Goal: Task Accomplishment & Management: Manage account settings

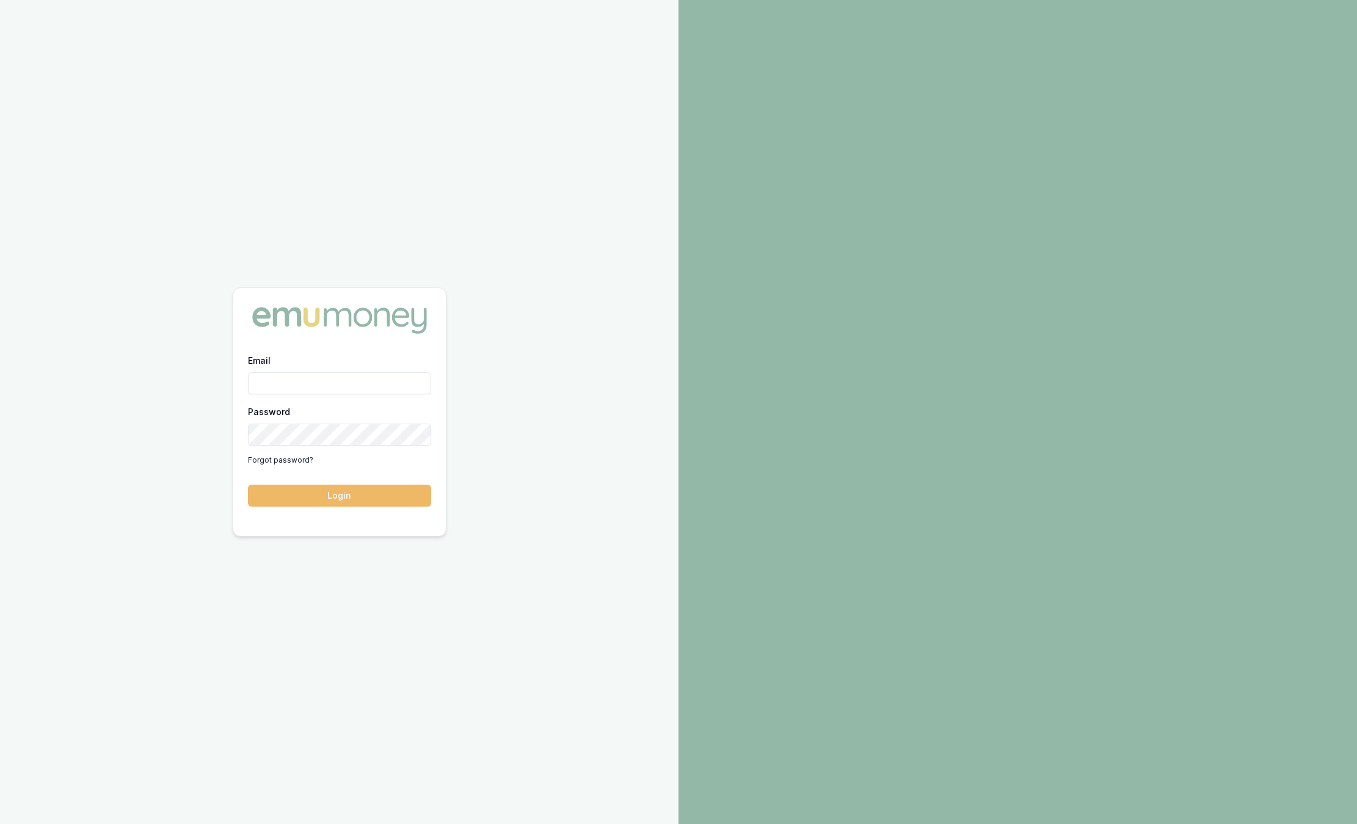
type input "sam.crouch@emumoney.com.au"
click at [365, 493] on button "Login" at bounding box center [339, 496] width 183 height 22
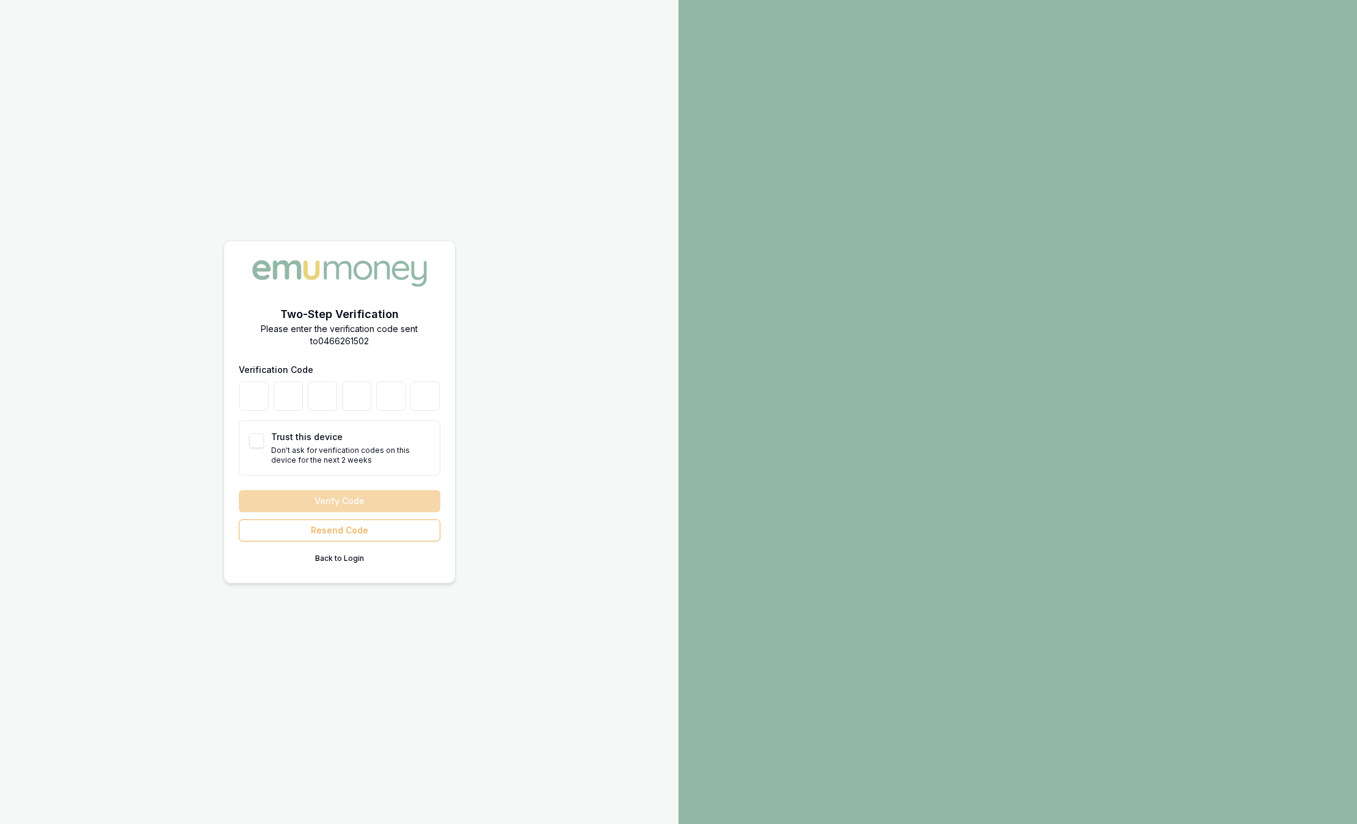
click at [268, 388] on div at bounding box center [340, 396] width 202 height 29
click at [253, 396] on input "number" at bounding box center [253, 396] width 29 height 29
type input "7"
type input "6"
type input "8"
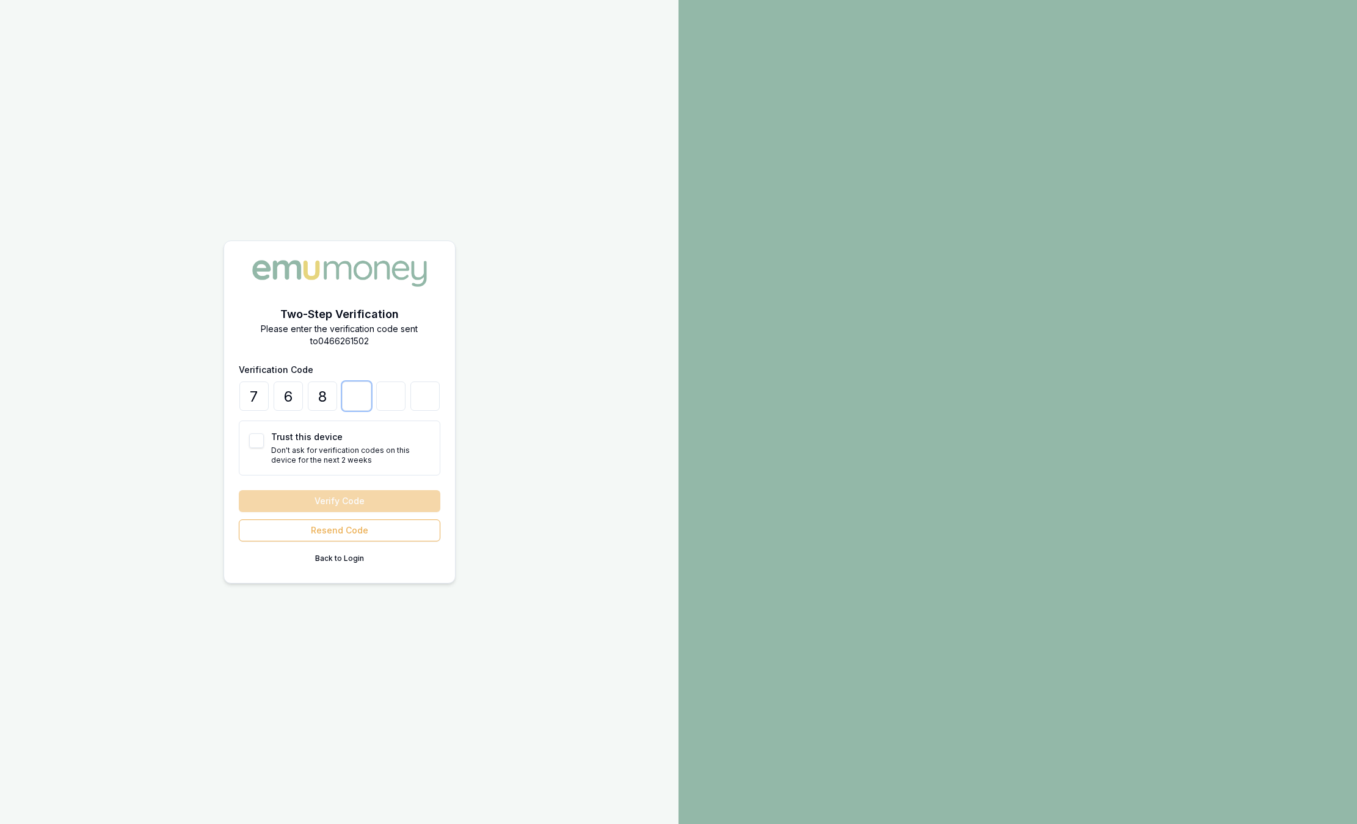
type input "2"
type input "8"
type input "4"
click at [258, 438] on button "Trust this device" at bounding box center [256, 441] width 15 height 15
checkbox input "true"
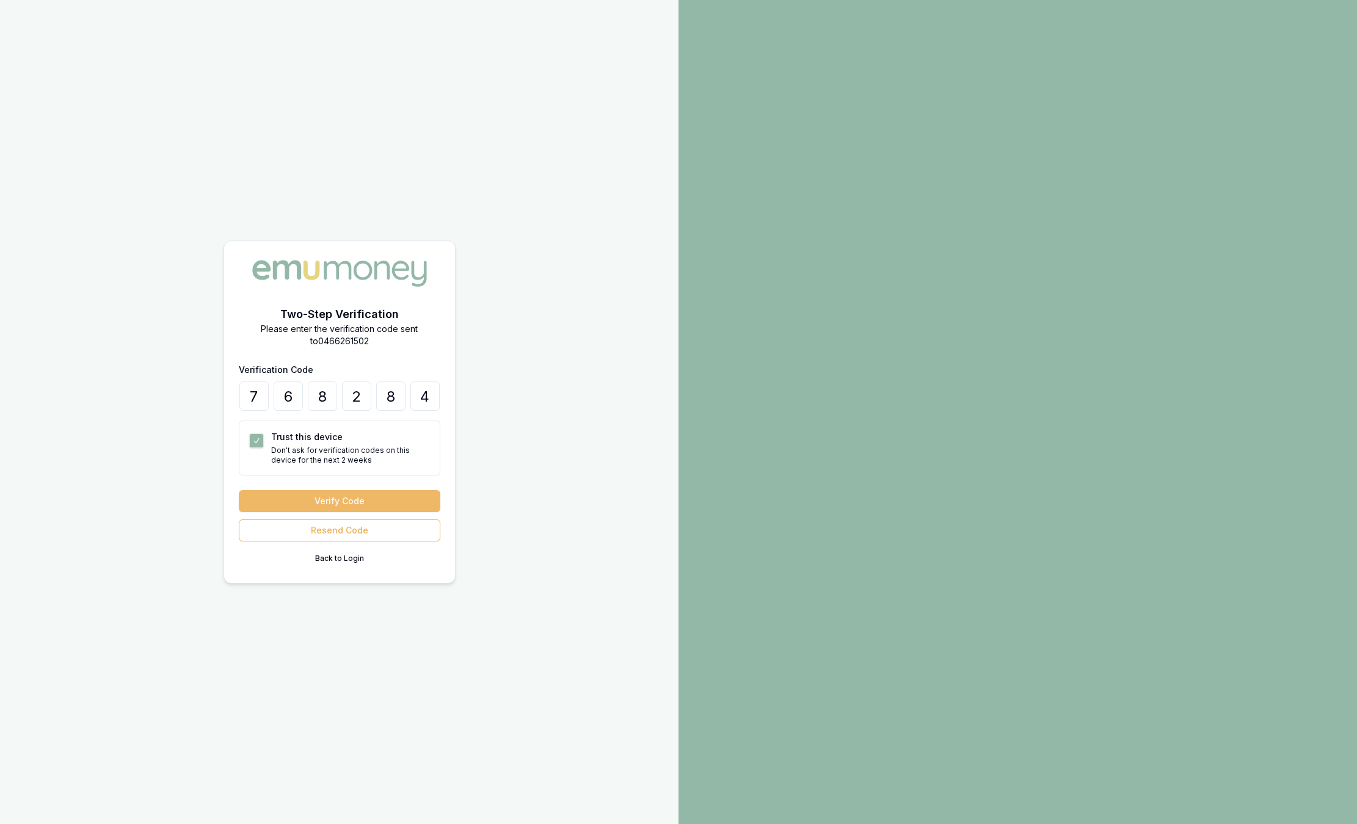
click at [294, 498] on button "Verify Code" at bounding box center [340, 501] width 202 height 22
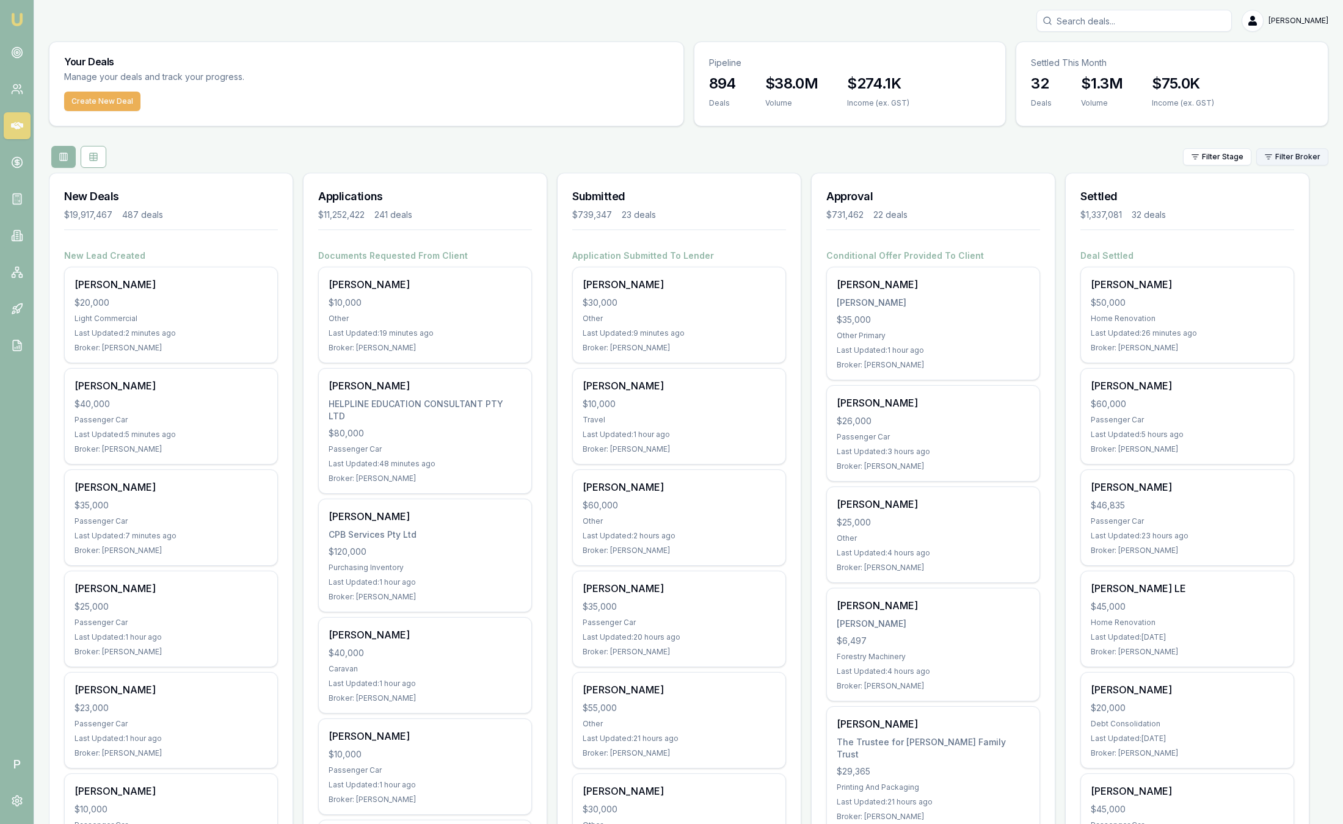
click at [1301, 151] on html "Emu Broker P Sam Crouch Toggle Menu Your Deals Manage your deals and track your…" at bounding box center [671, 412] width 1343 height 824
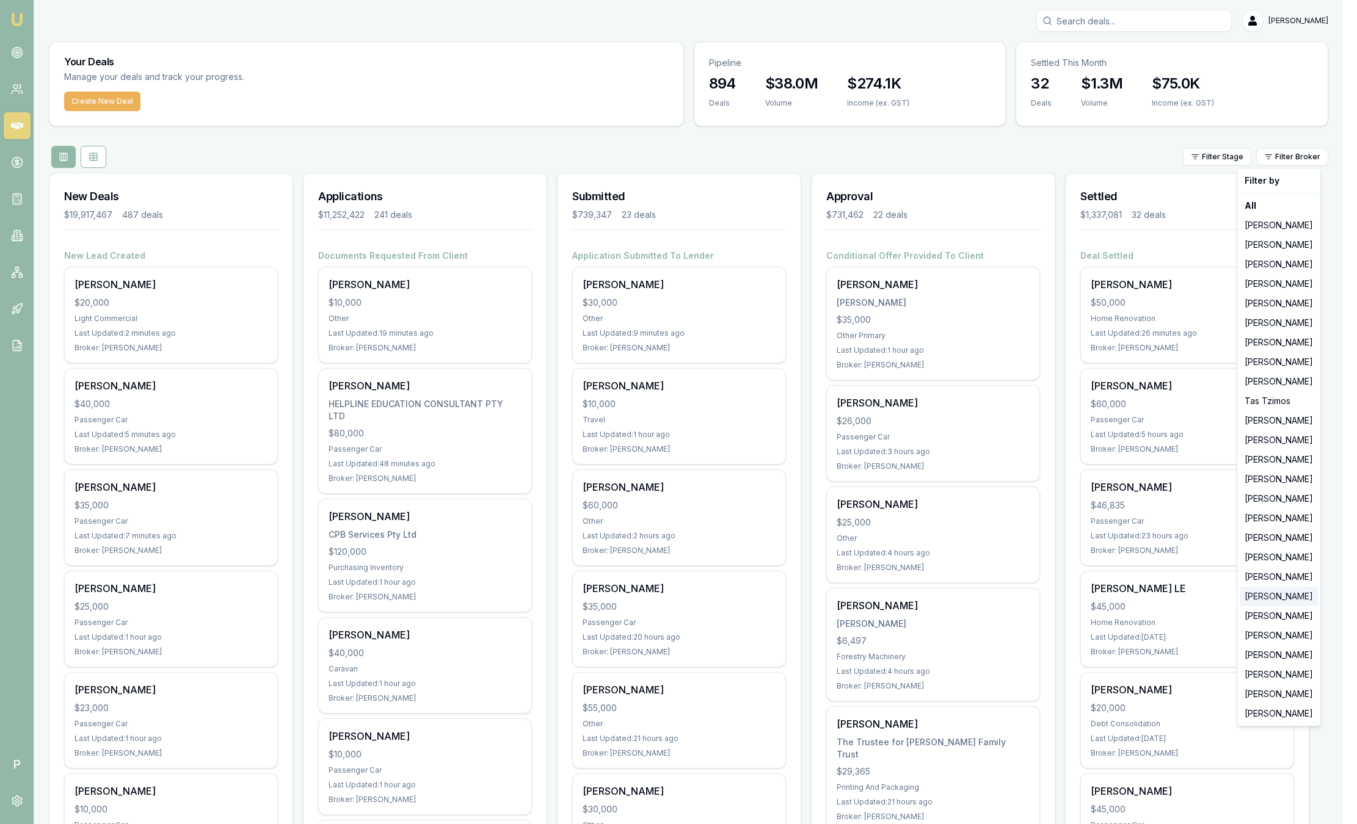
click at [1270, 600] on div "Robyn Adams" at bounding box center [1279, 597] width 78 height 20
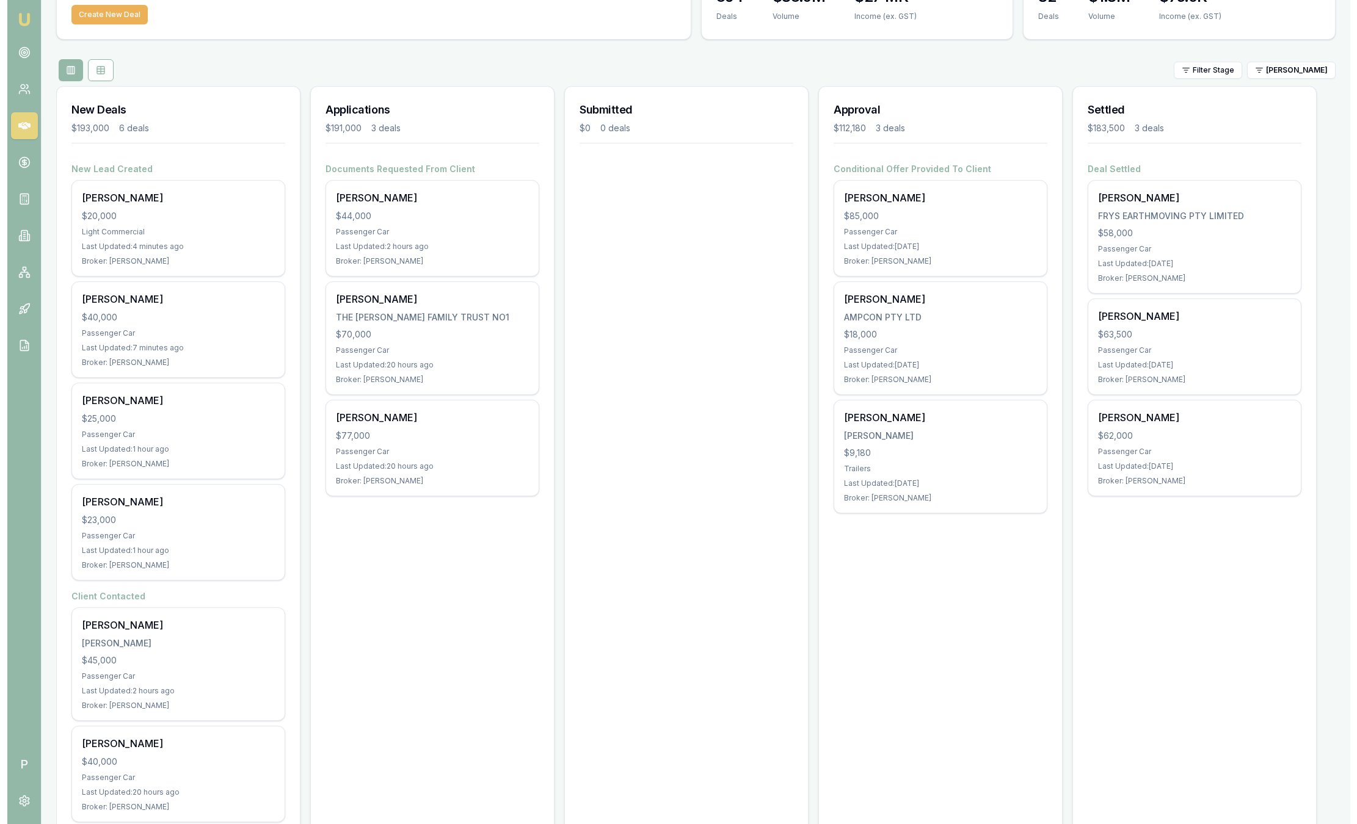
scroll to position [120, 0]
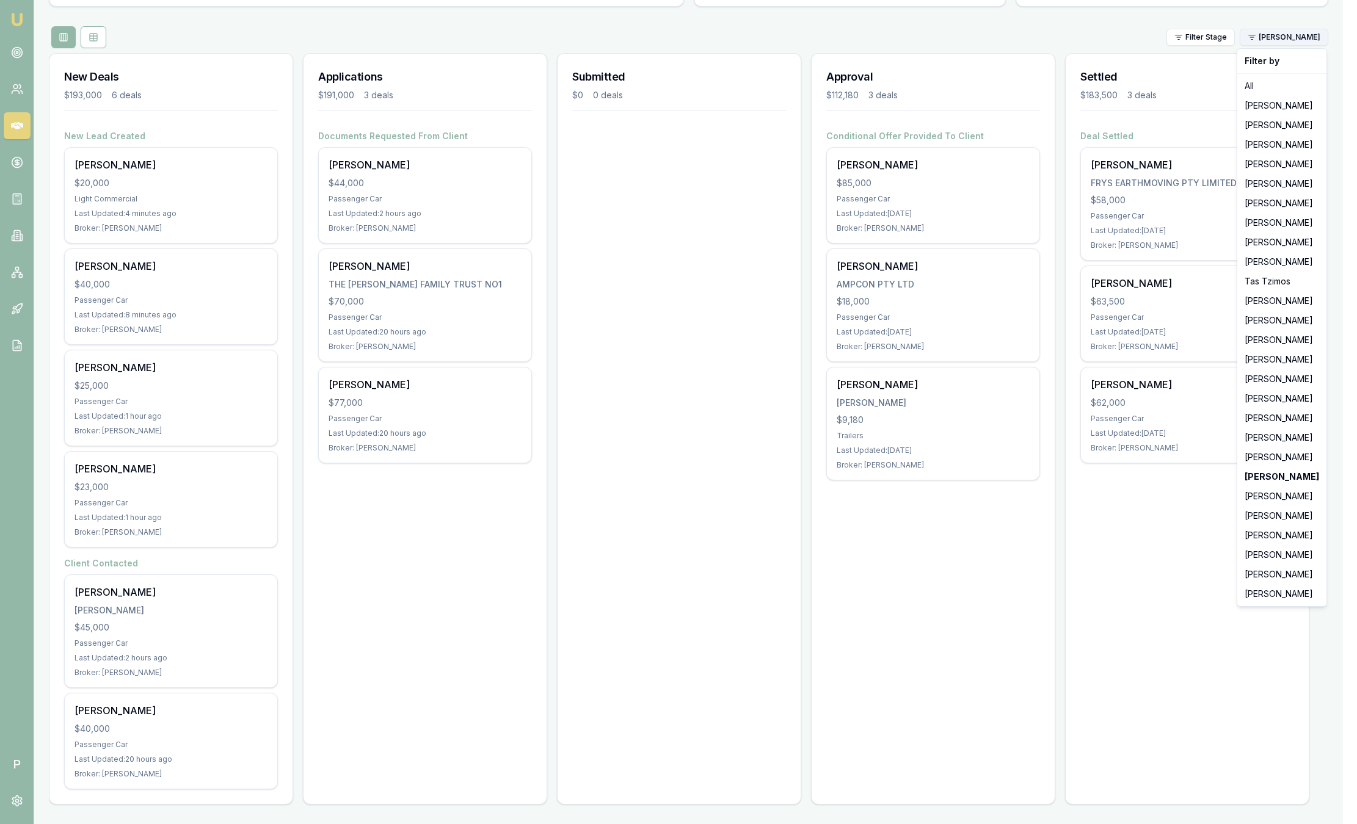
click at [1284, 42] on html "Emu Broker P Sam Crouch Toggle Menu Your Deals Manage your deals and track your…" at bounding box center [678, 292] width 1357 height 824
click at [1275, 376] on div "Peter Sarris" at bounding box center [1282, 379] width 84 height 20
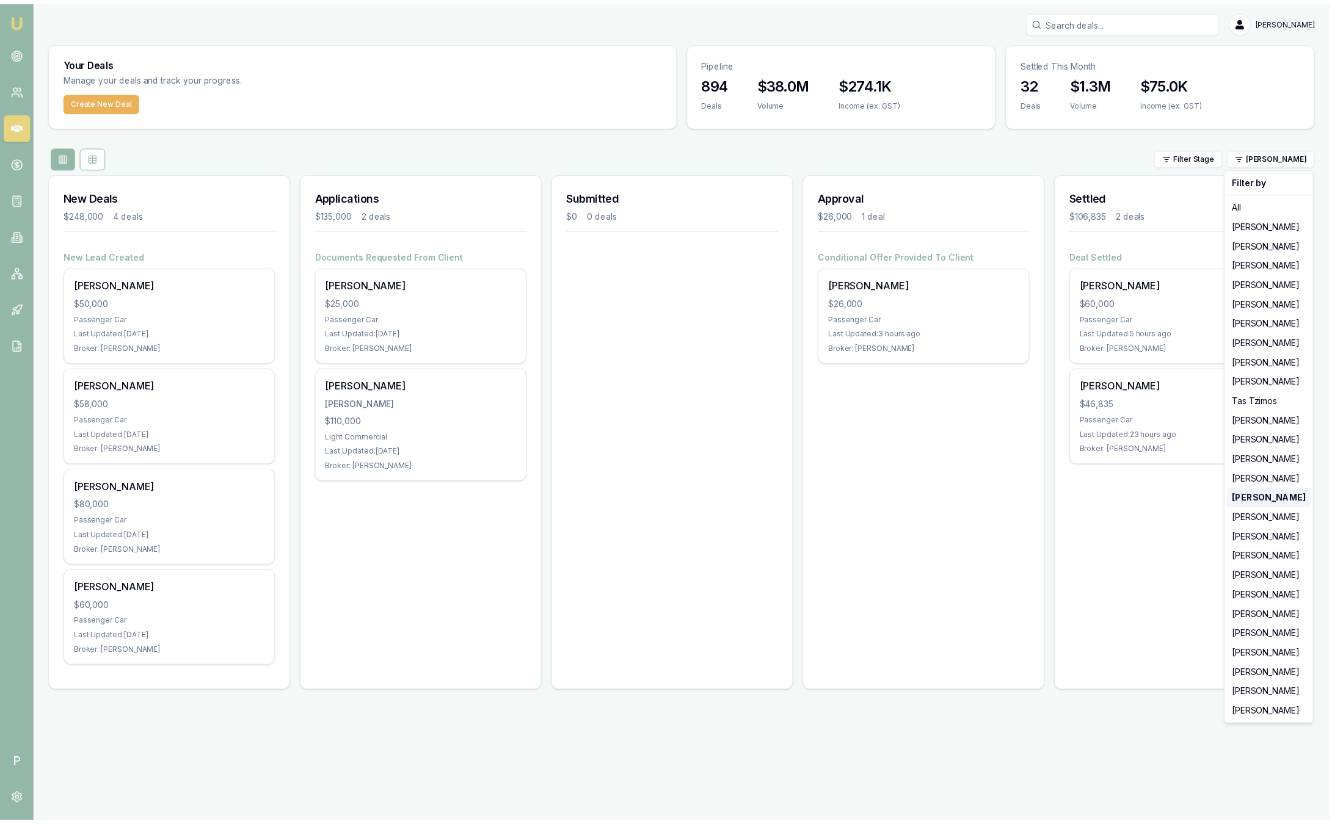
scroll to position [0, 0]
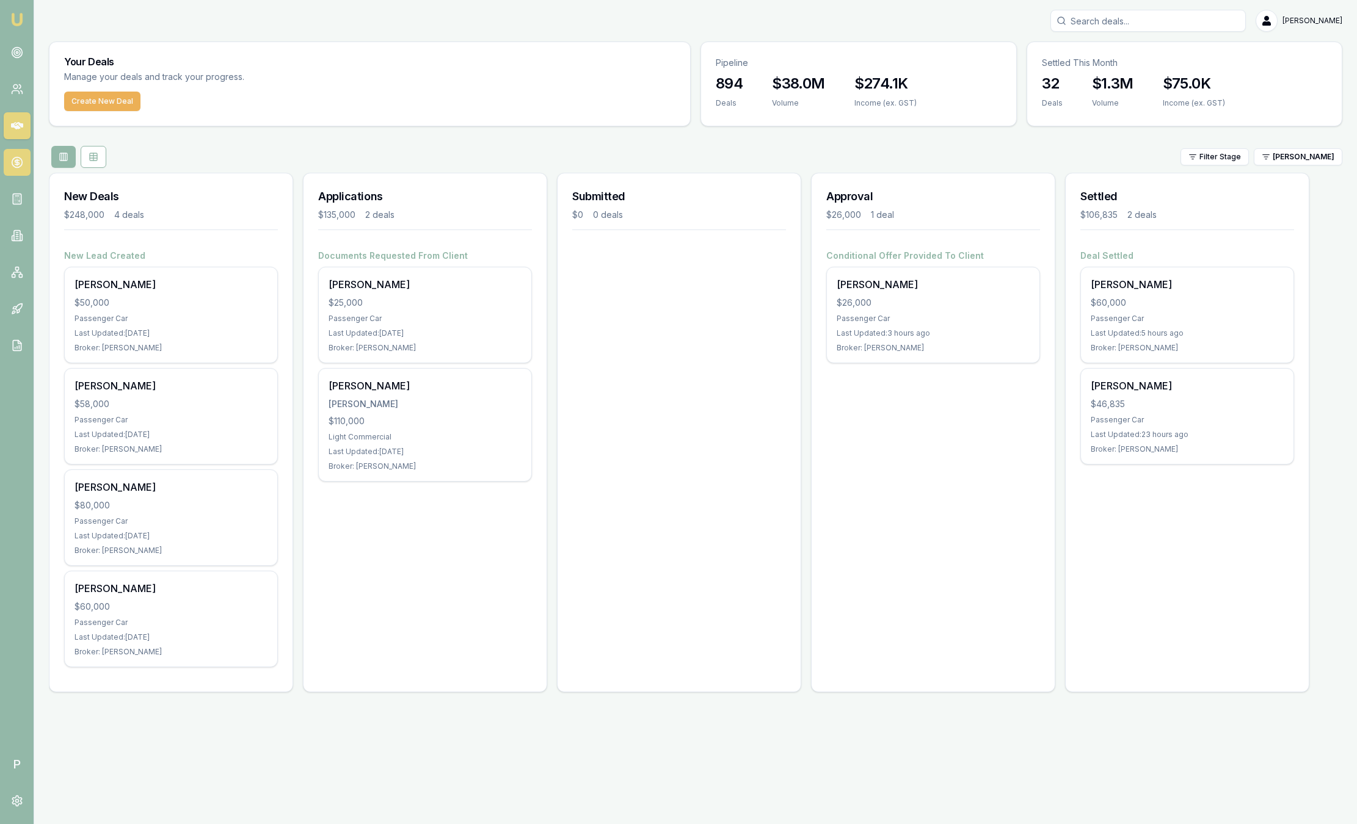
click at [16, 164] on icon at bounding box center [17, 163] width 4 height 4
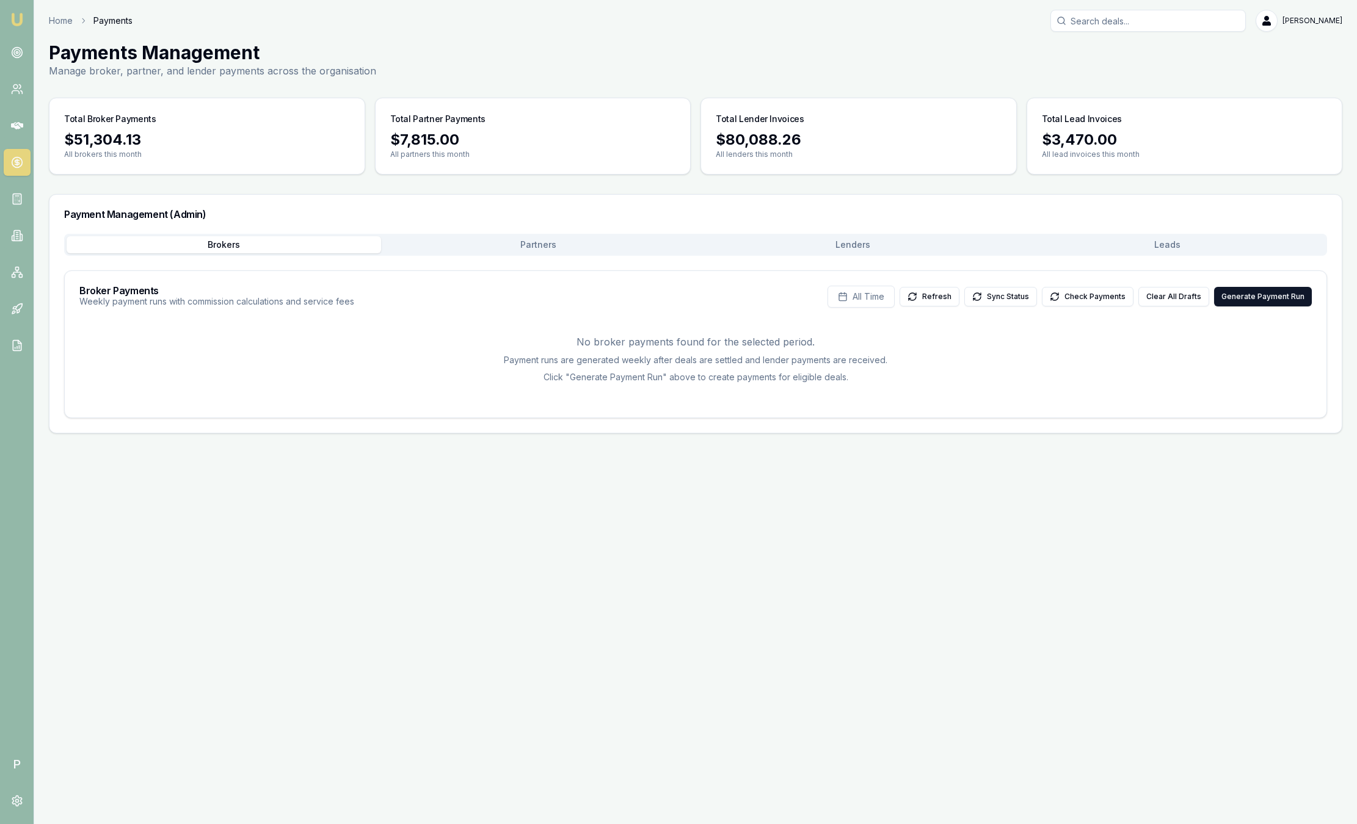
click at [1158, 255] on div "Brokers Partners Lenders Leads" at bounding box center [695, 245] width 1263 height 22
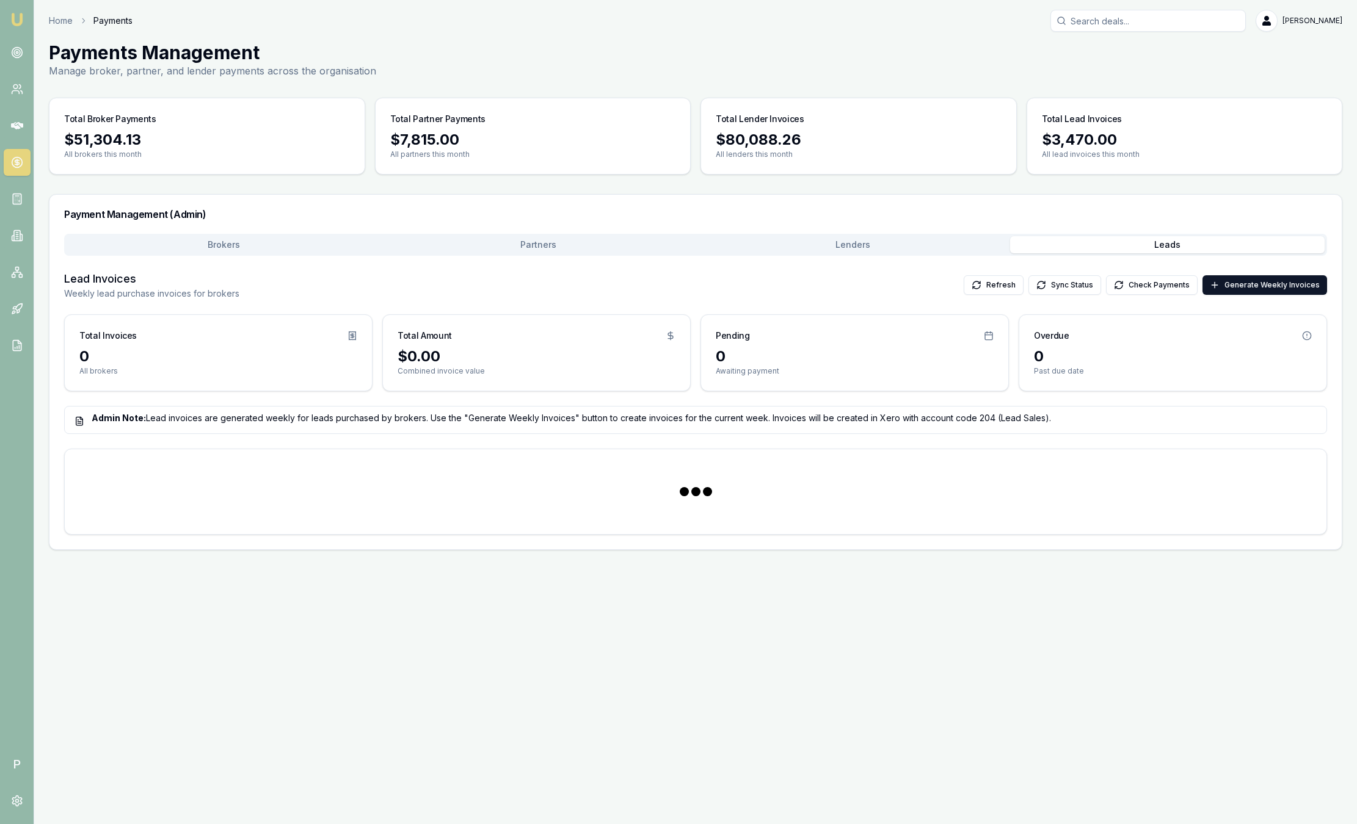
click at [1157, 245] on button "Leads" at bounding box center [1167, 244] width 314 height 17
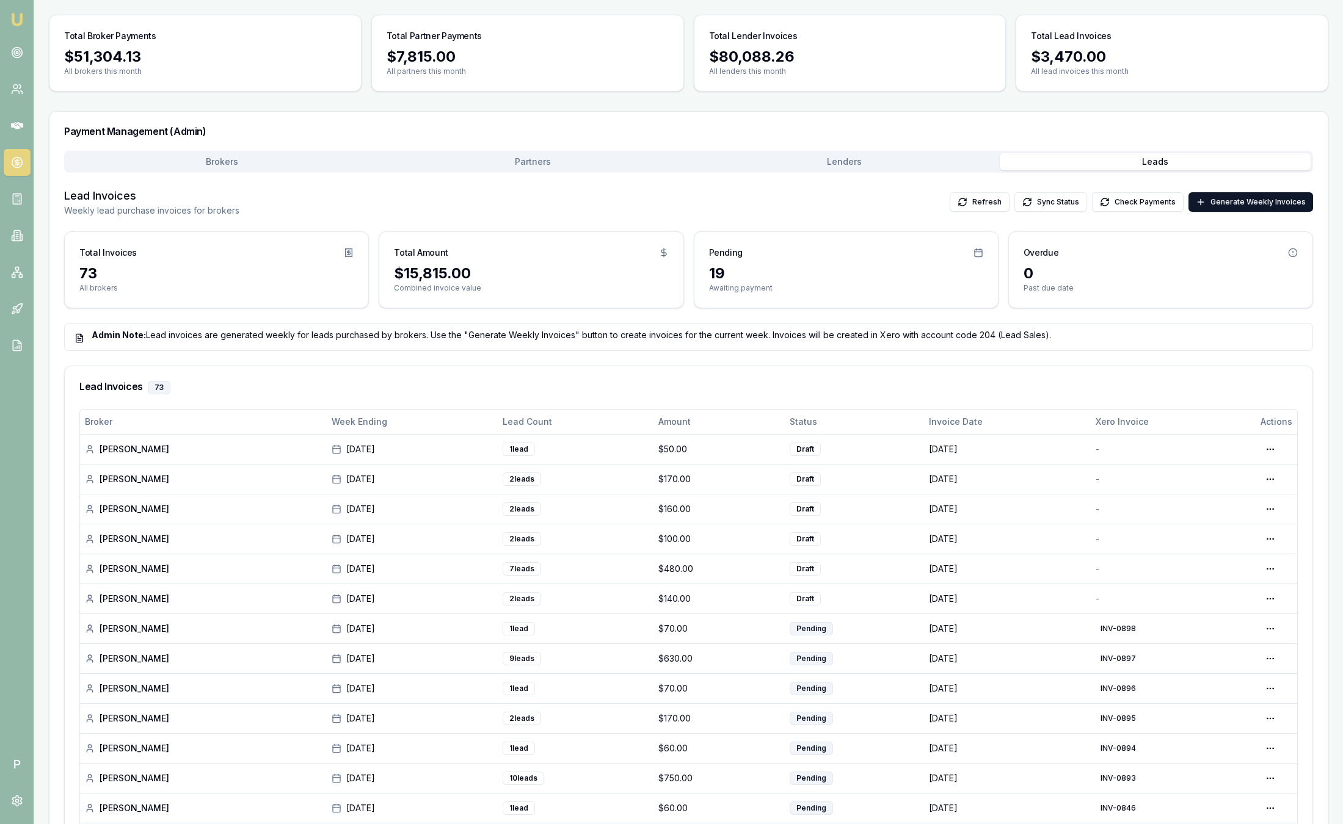
scroll to position [366, 0]
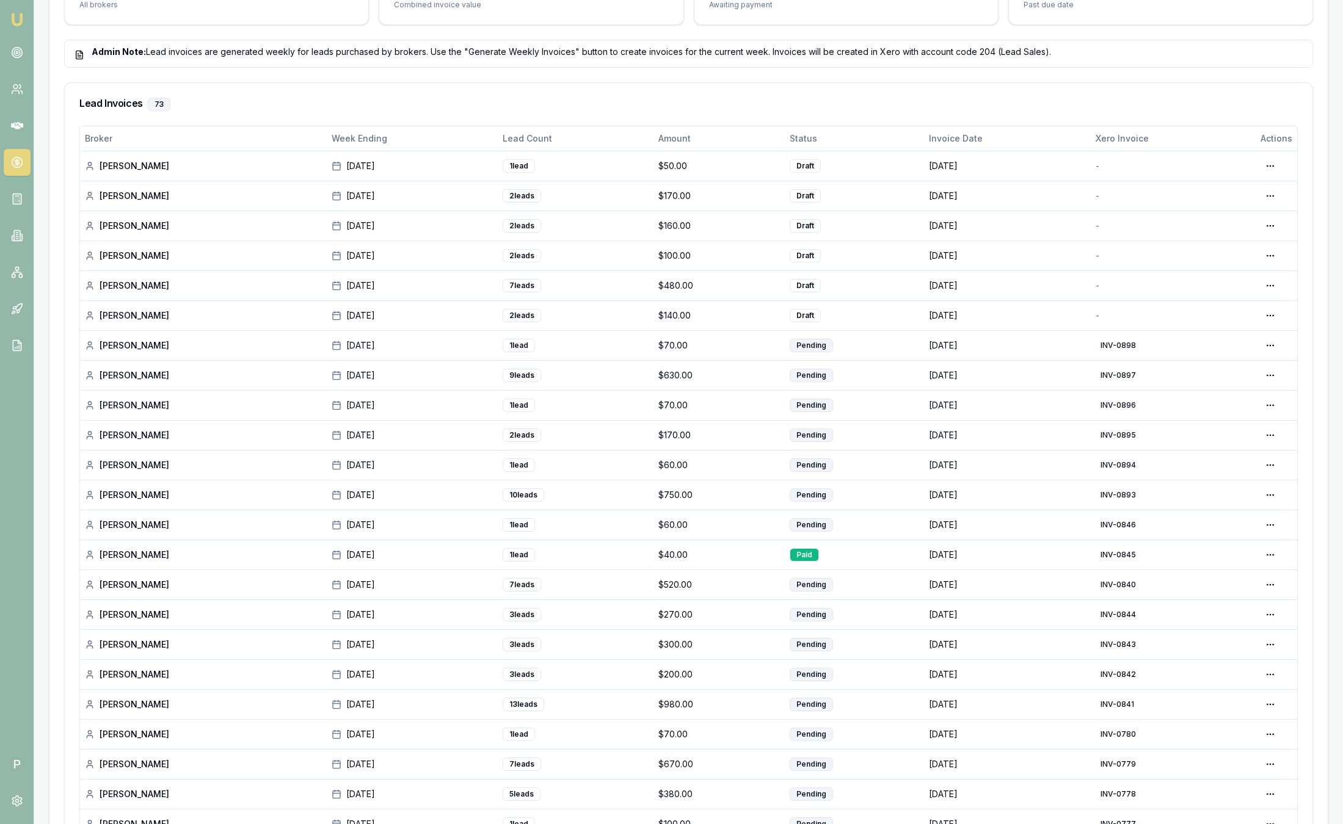
click at [21, 16] on img at bounding box center [17, 19] width 15 height 15
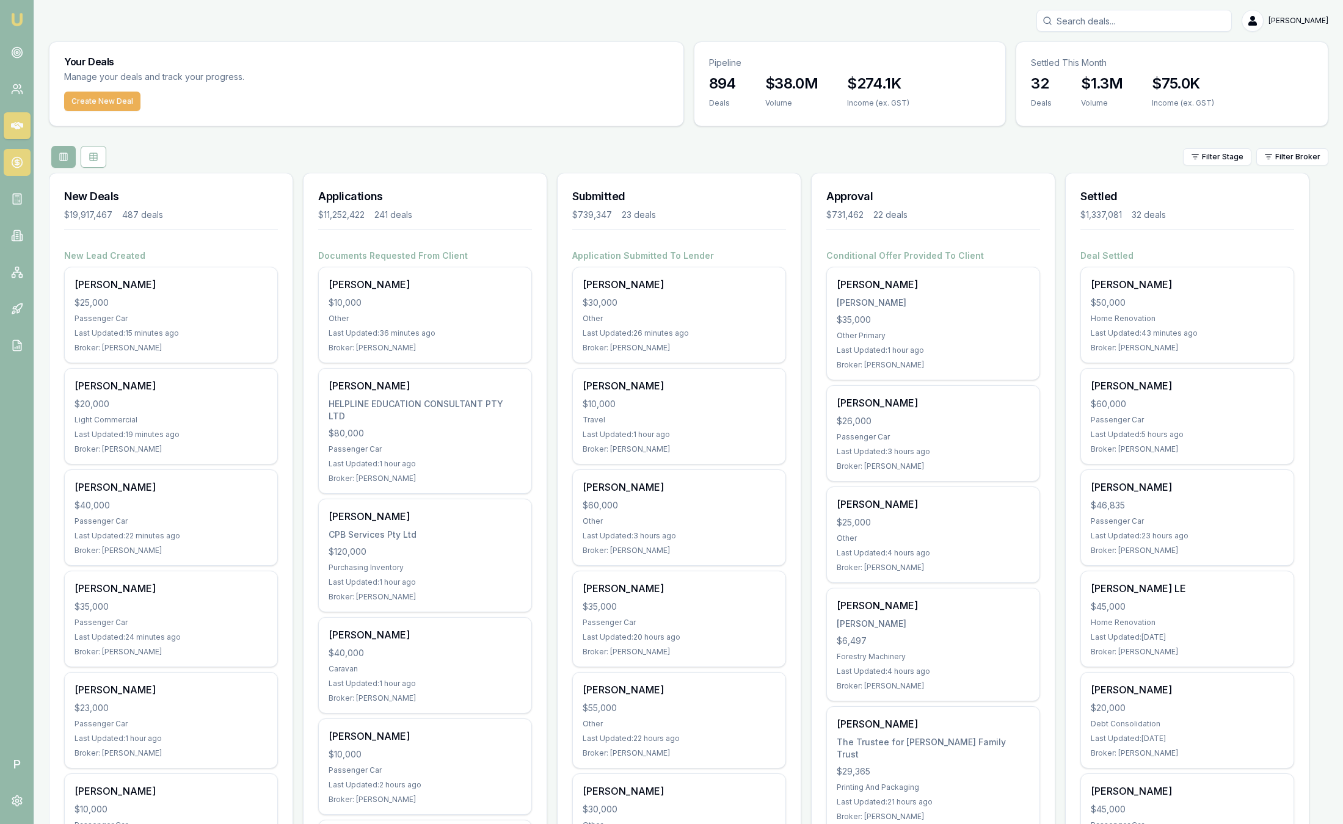
click at [22, 161] on icon at bounding box center [17, 162] width 12 height 12
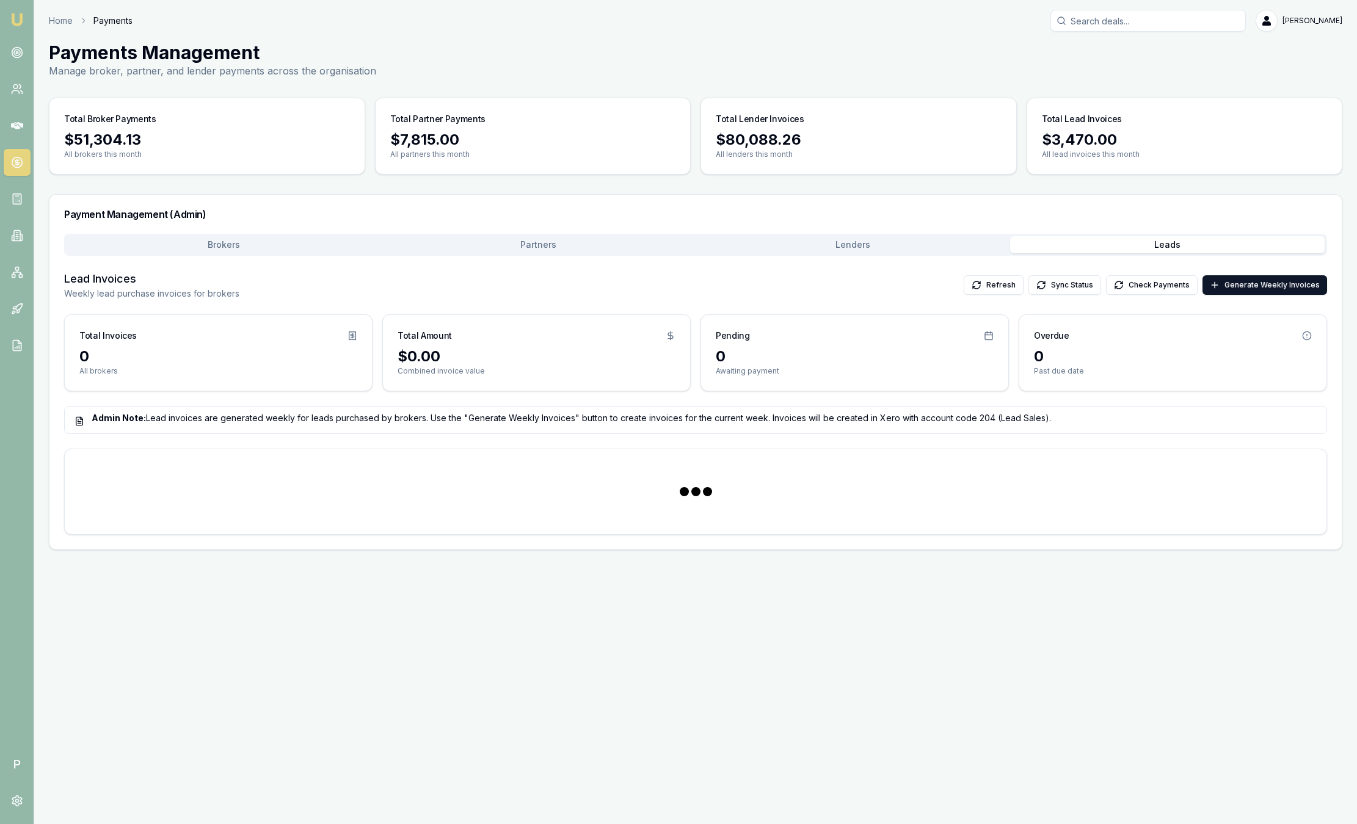
click at [1185, 239] on button "Leads" at bounding box center [1167, 244] width 314 height 17
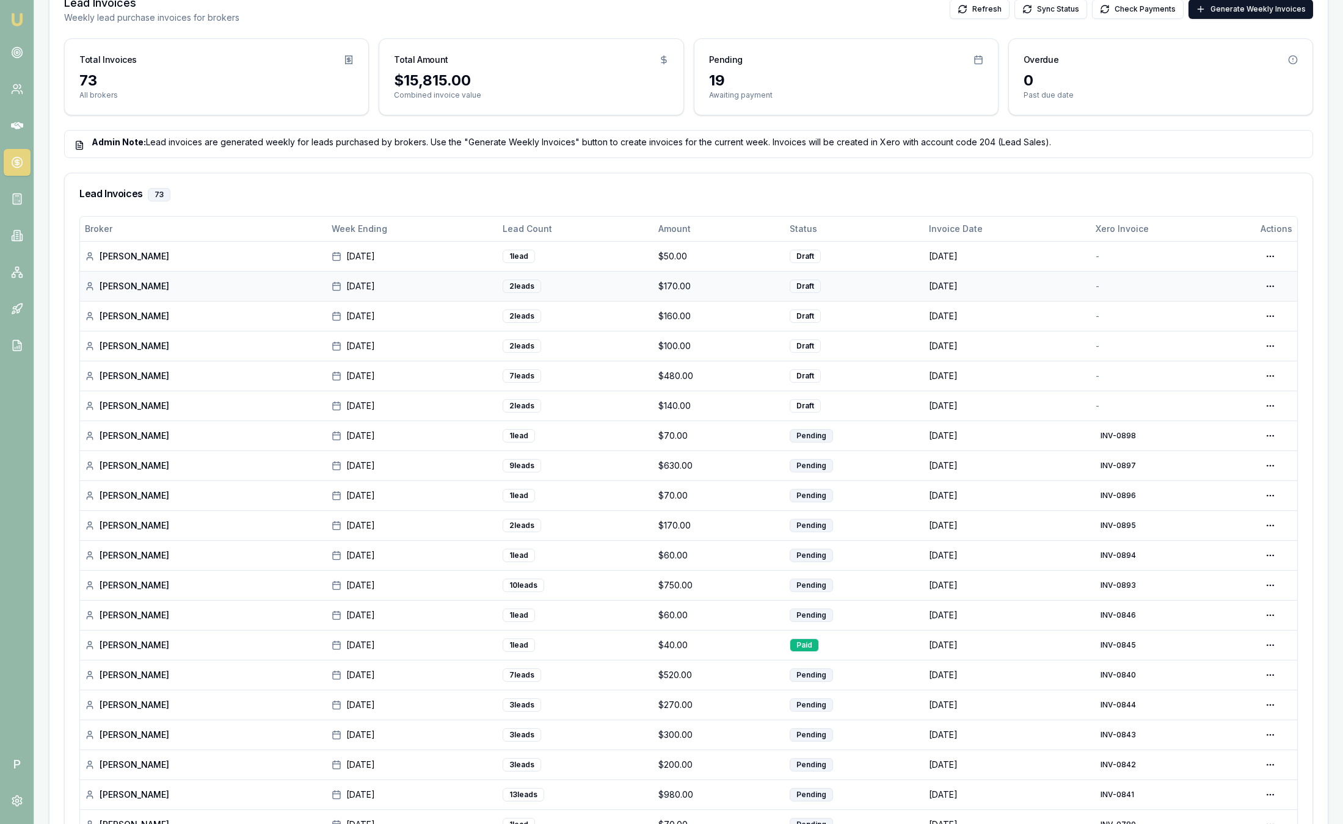
scroll to position [275, 0]
click at [16, 18] on img at bounding box center [17, 19] width 15 height 15
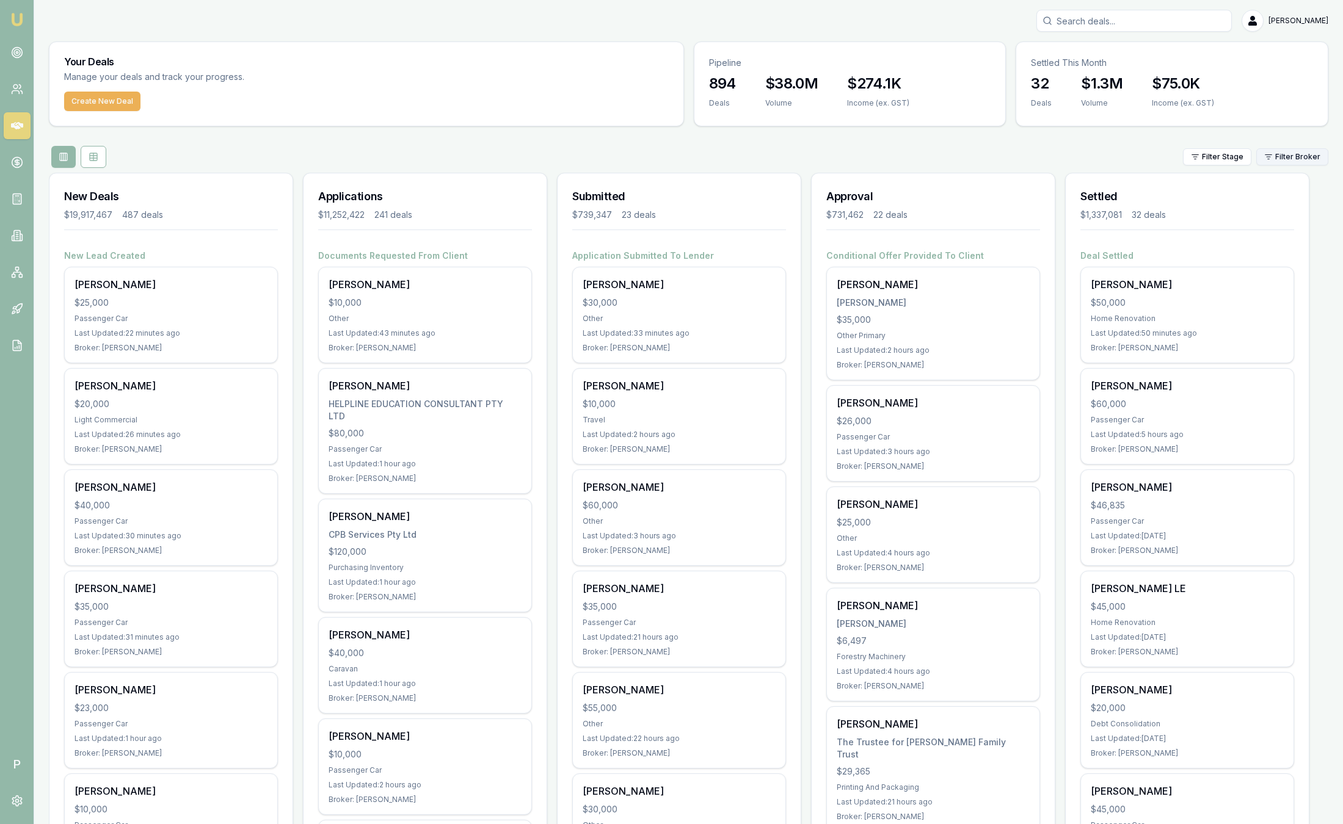
click at [1296, 162] on html "Emu Broker P Sam Crouch Toggle Menu Your Deals Manage your deals and track your…" at bounding box center [671, 412] width 1343 height 824
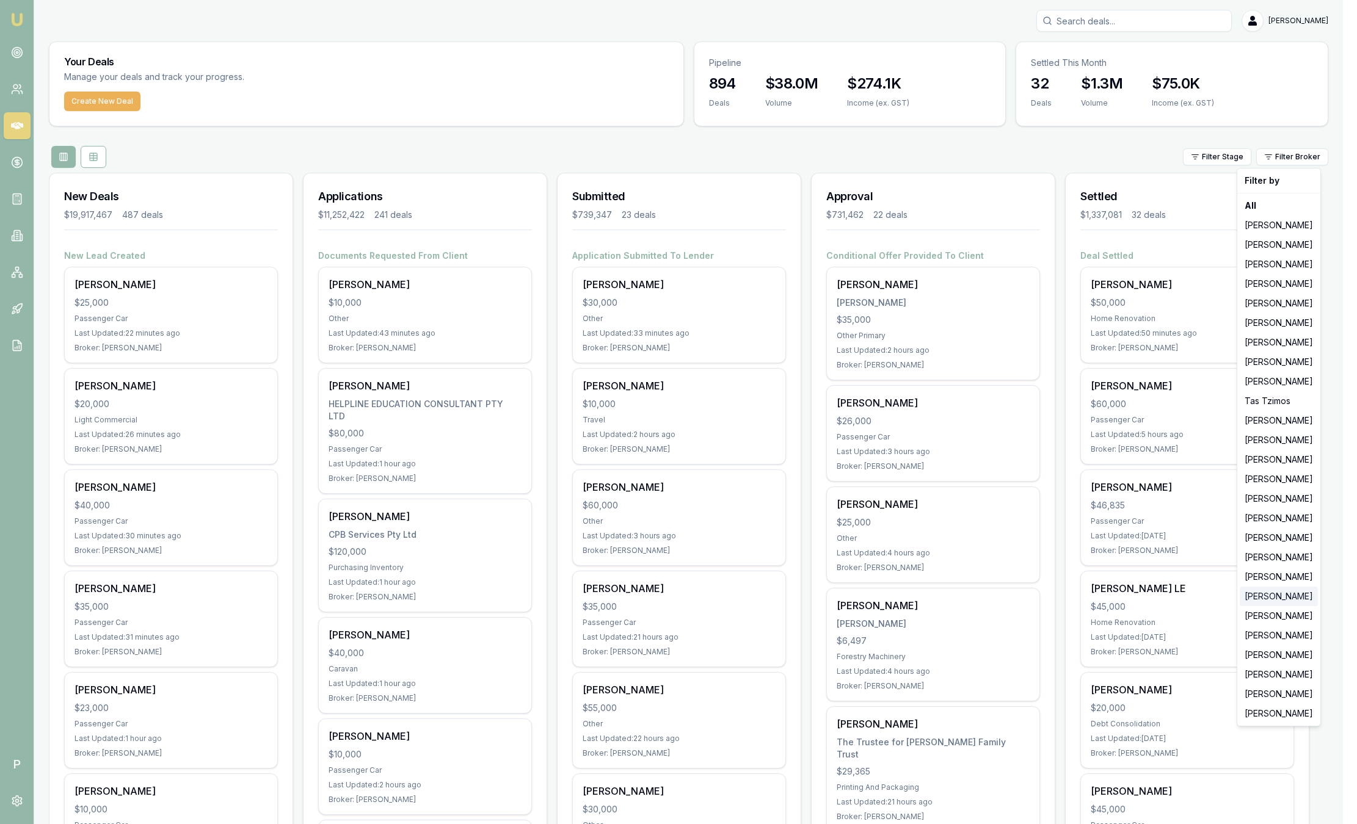
click at [1271, 595] on div "Robyn Adams" at bounding box center [1279, 597] width 78 height 20
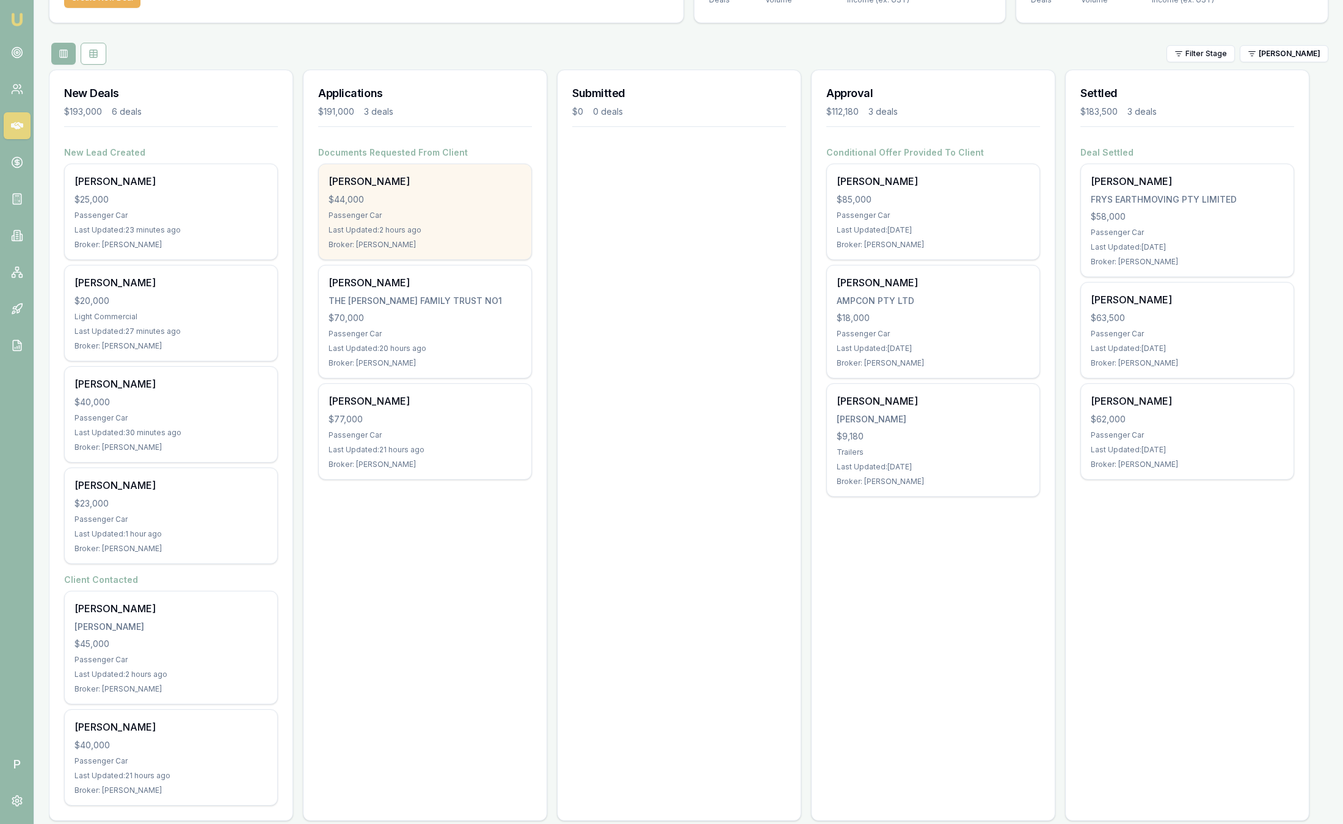
scroll to position [120, 0]
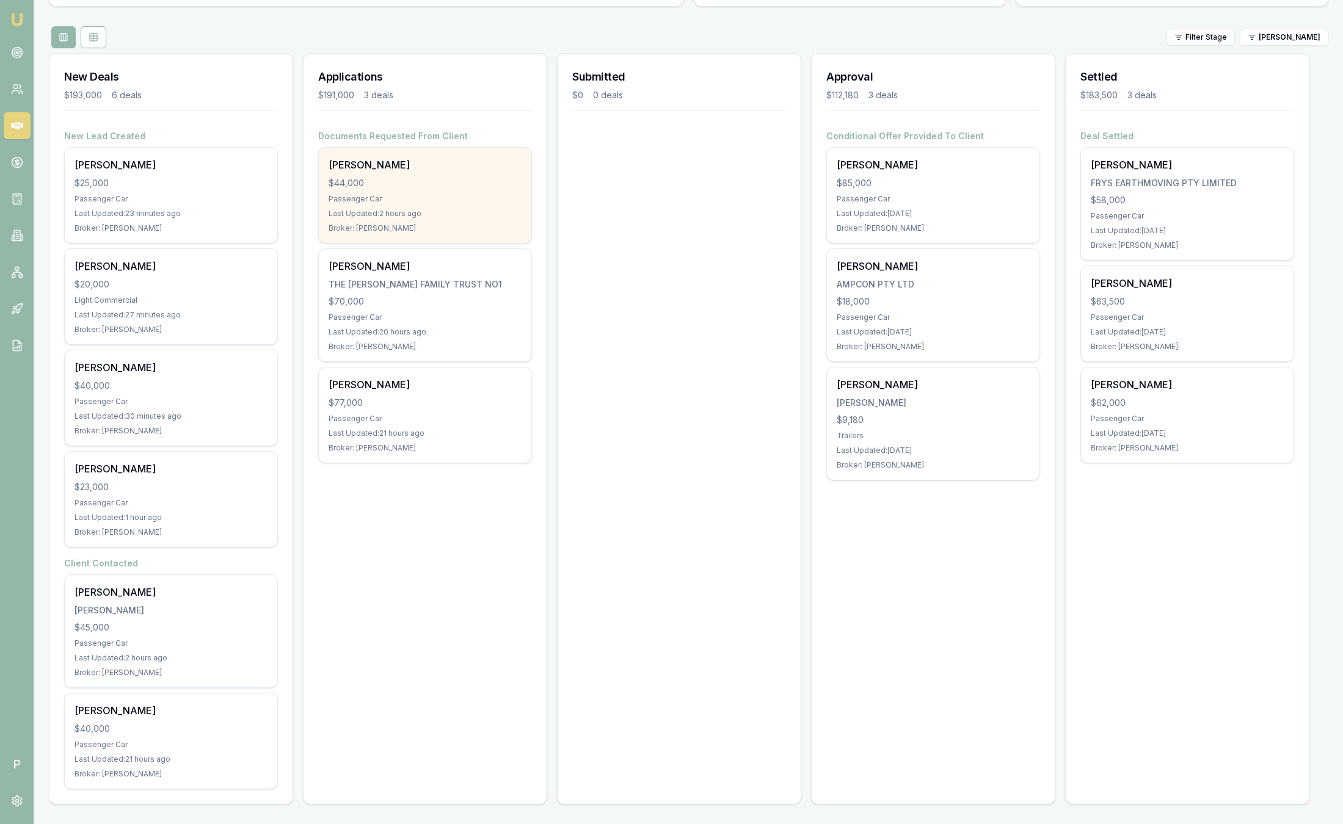
click at [424, 184] on div "$44,000" at bounding box center [425, 183] width 193 height 12
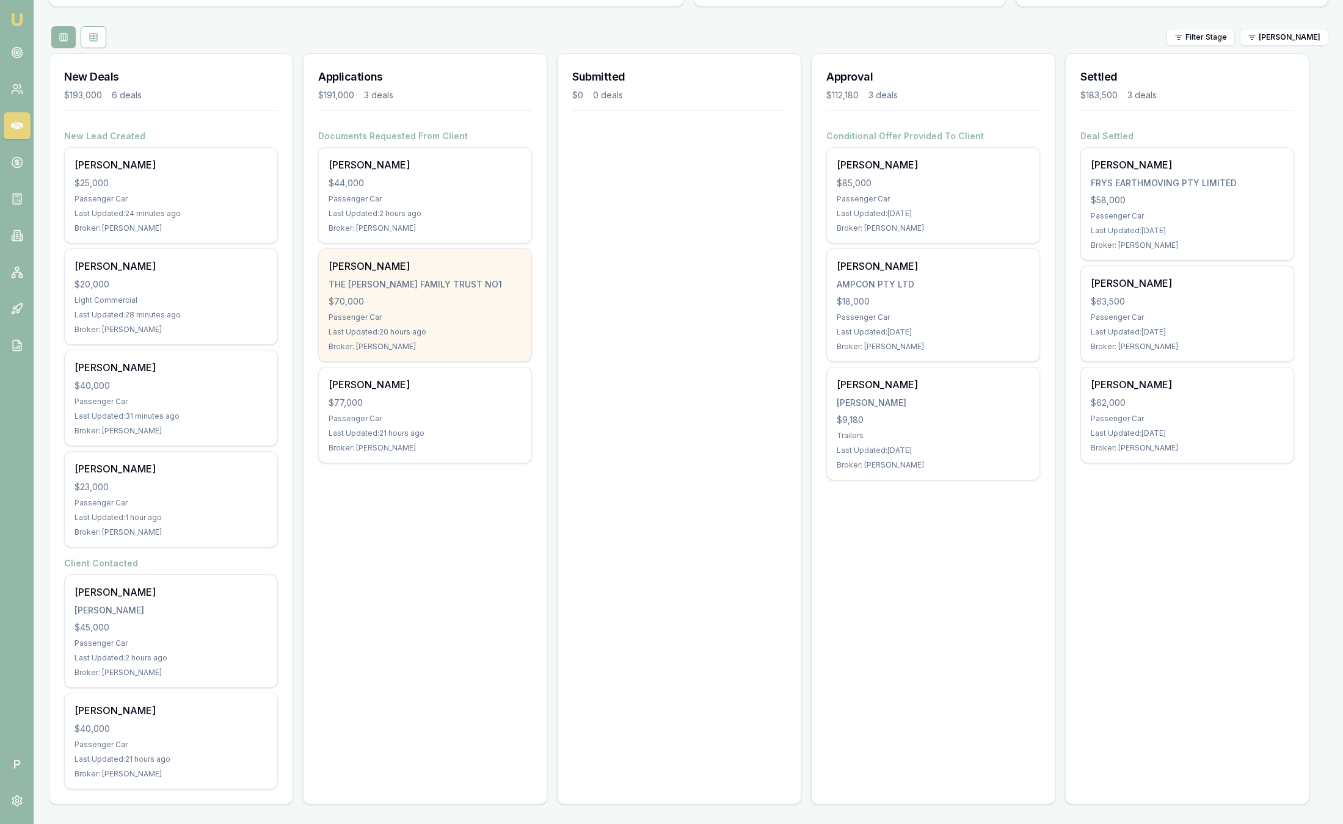
click at [482, 324] on div "CHLOE FINK THE ARTHUR FINK FAMILY TRUST NO1 $70,000 Passenger Car Last Updated:…" at bounding box center [425, 305] width 213 height 112
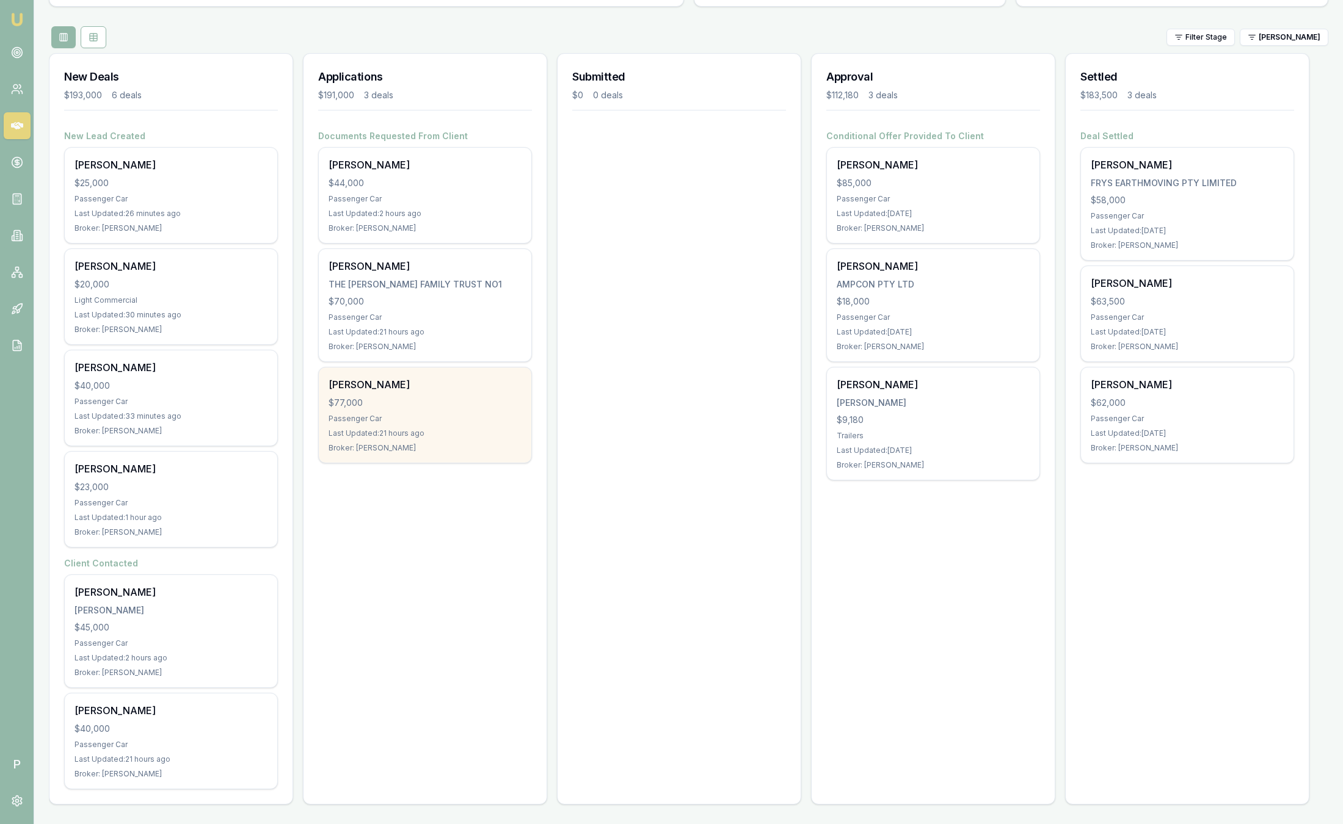
click at [391, 398] on div "$77,000" at bounding box center [425, 403] width 193 height 12
click at [468, 388] on div "[PERSON_NAME]" at bounding box center [425, 384] width 193 height 15
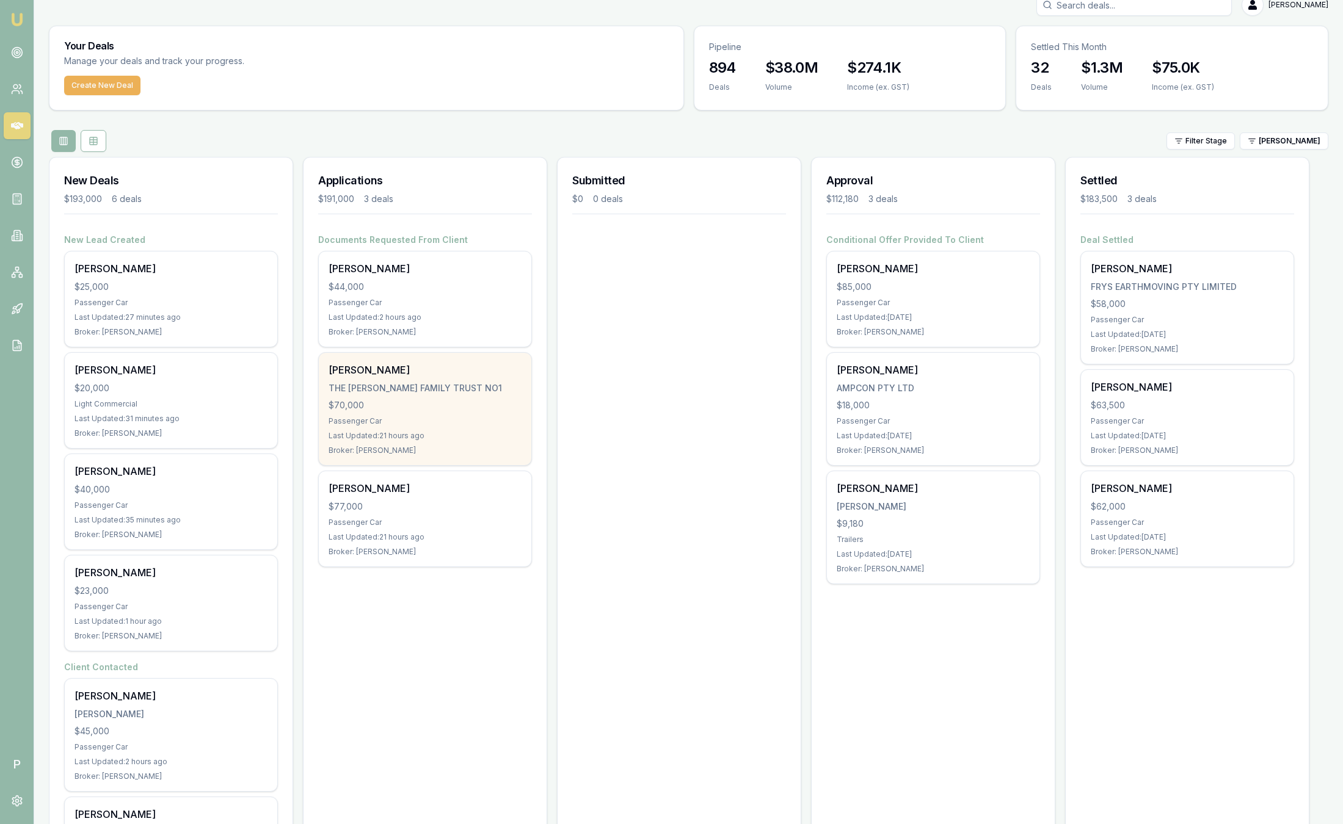
scroll to position [0, 0]
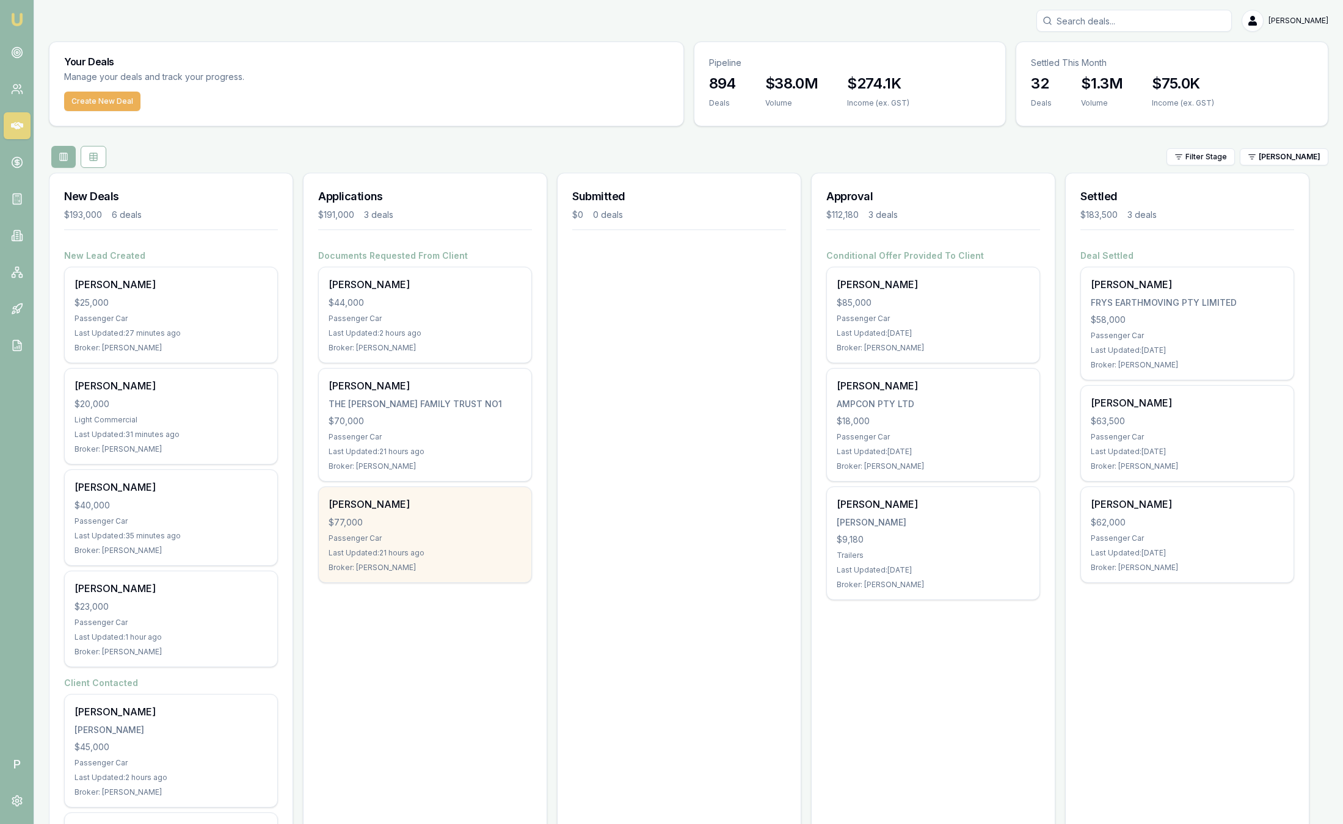
click at [425, 542] on div "Passenger Car" at bounding box center [425, 539] width 193 height 10
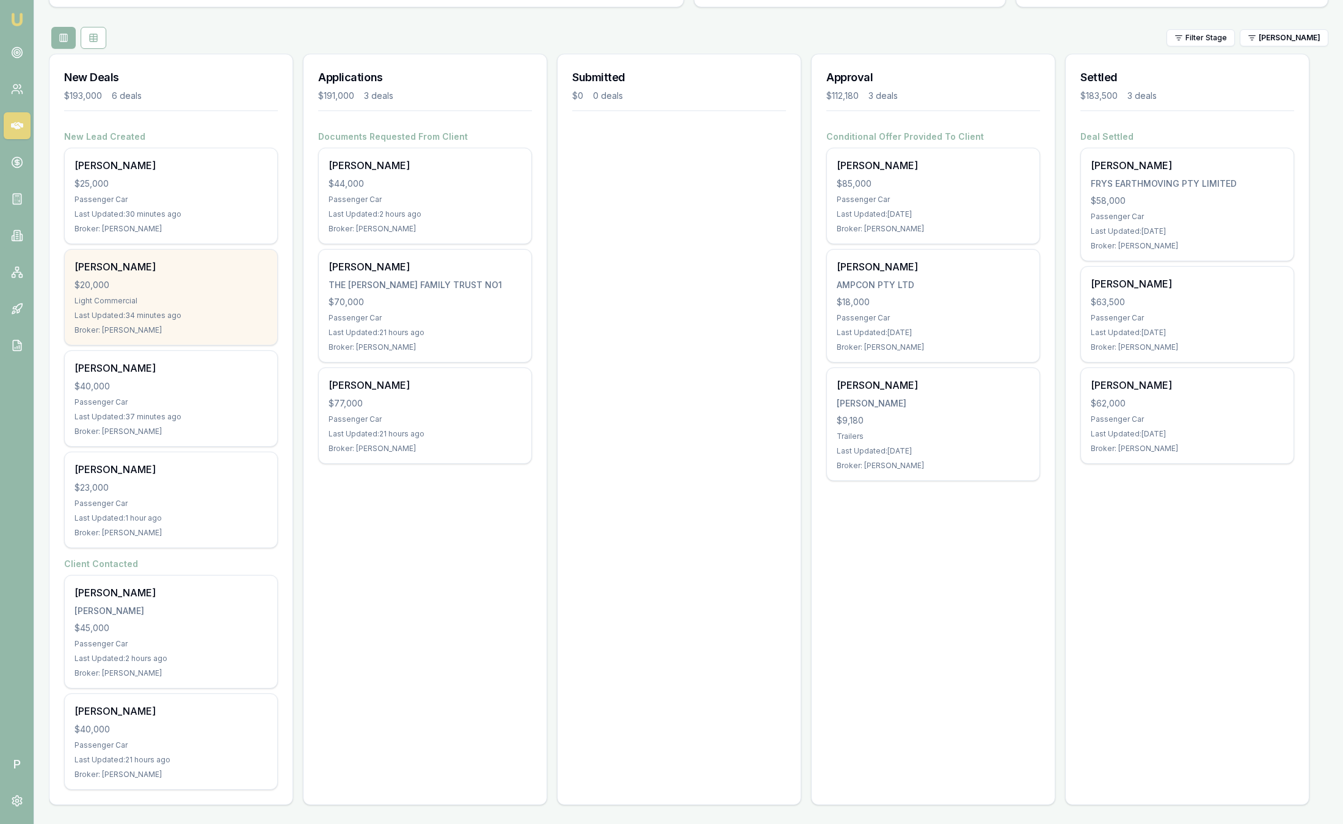
scroll to position [120, 0]
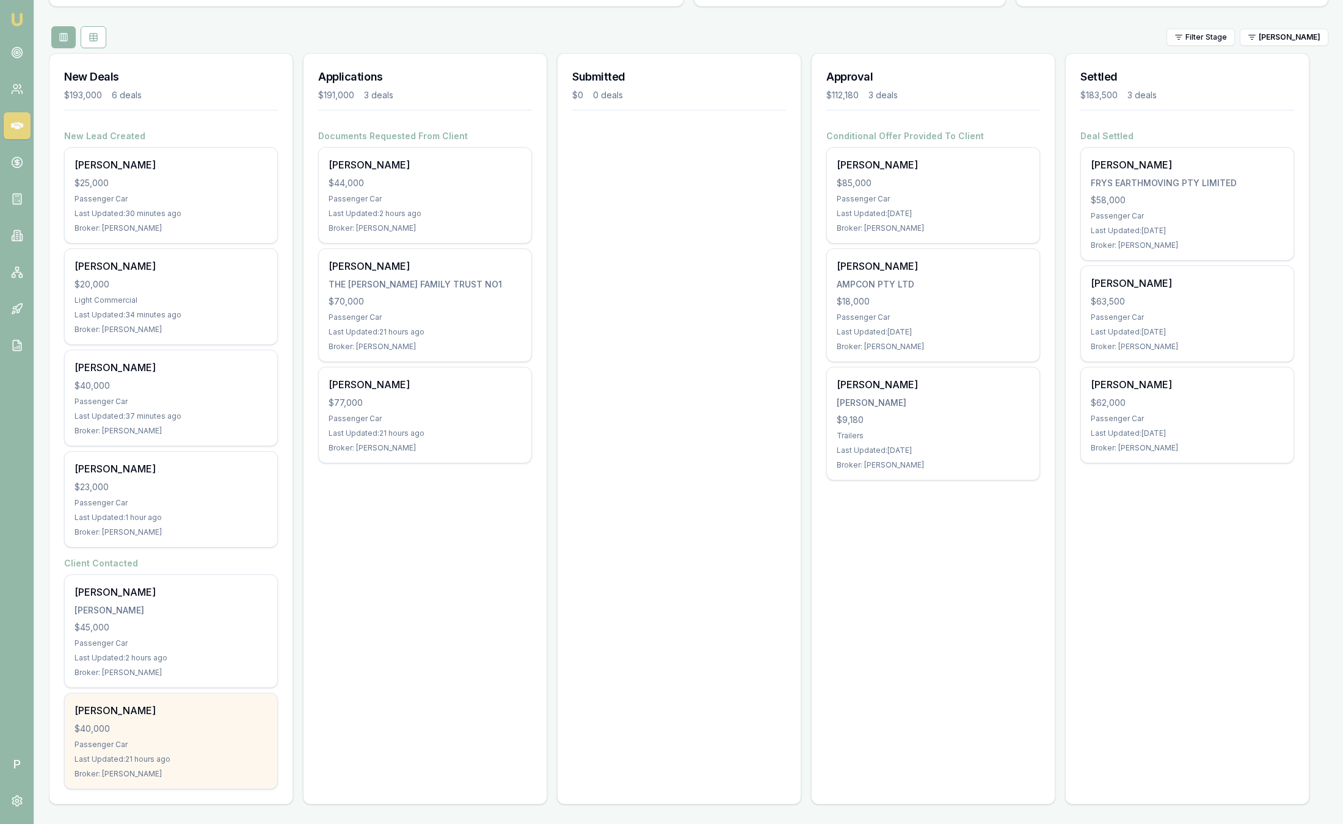
click at [206, 728] on div "$40,000" at bounding box center [170, 729] width 193 height 12
click at [132, 738] on div "Jacqui Kuschert $40,000 Passenger Car Last Updated: 21 hours ago Broker: Robyn …" at bounding box center [171, 741] width 213 height 95
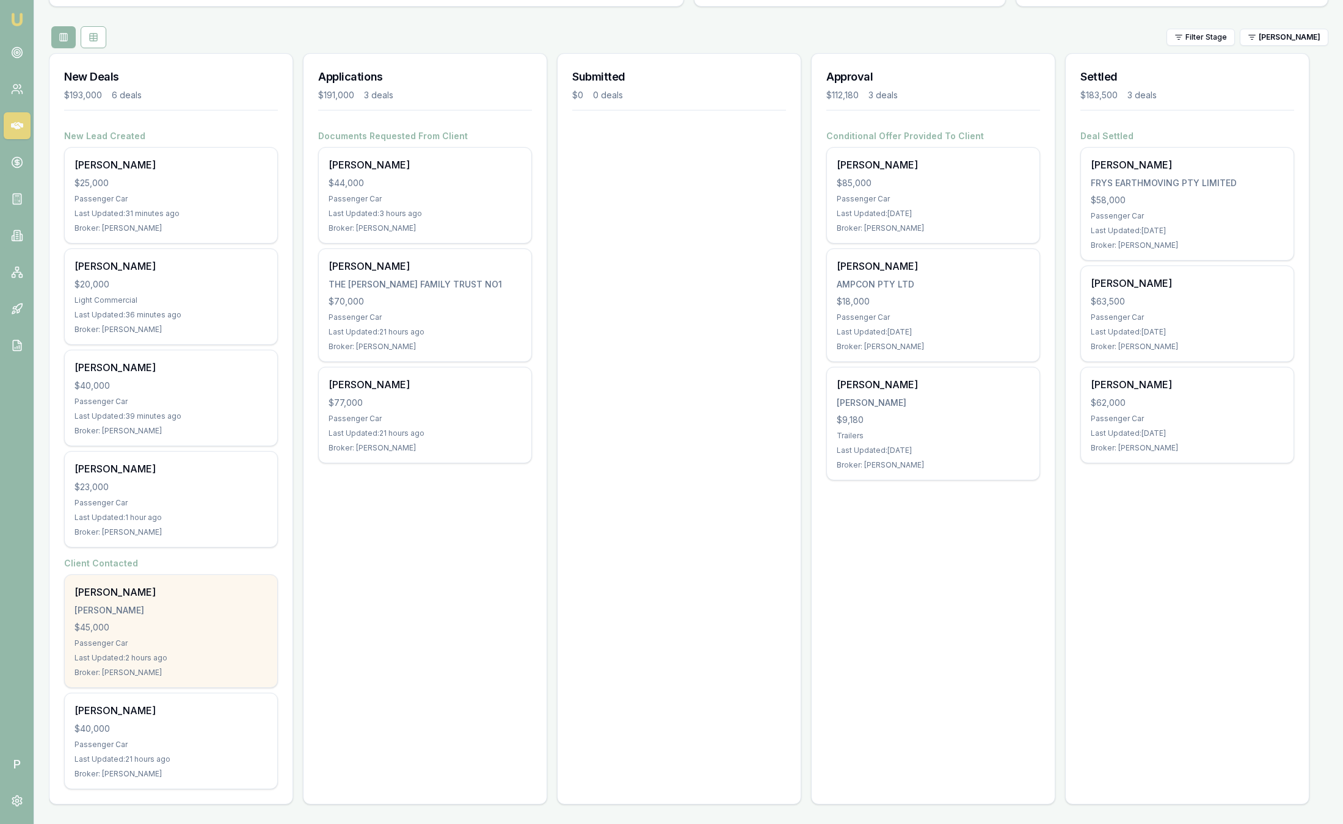
click at [179, 623] on div "$45,000" at bounding box center [170, 628] width 193 height 12
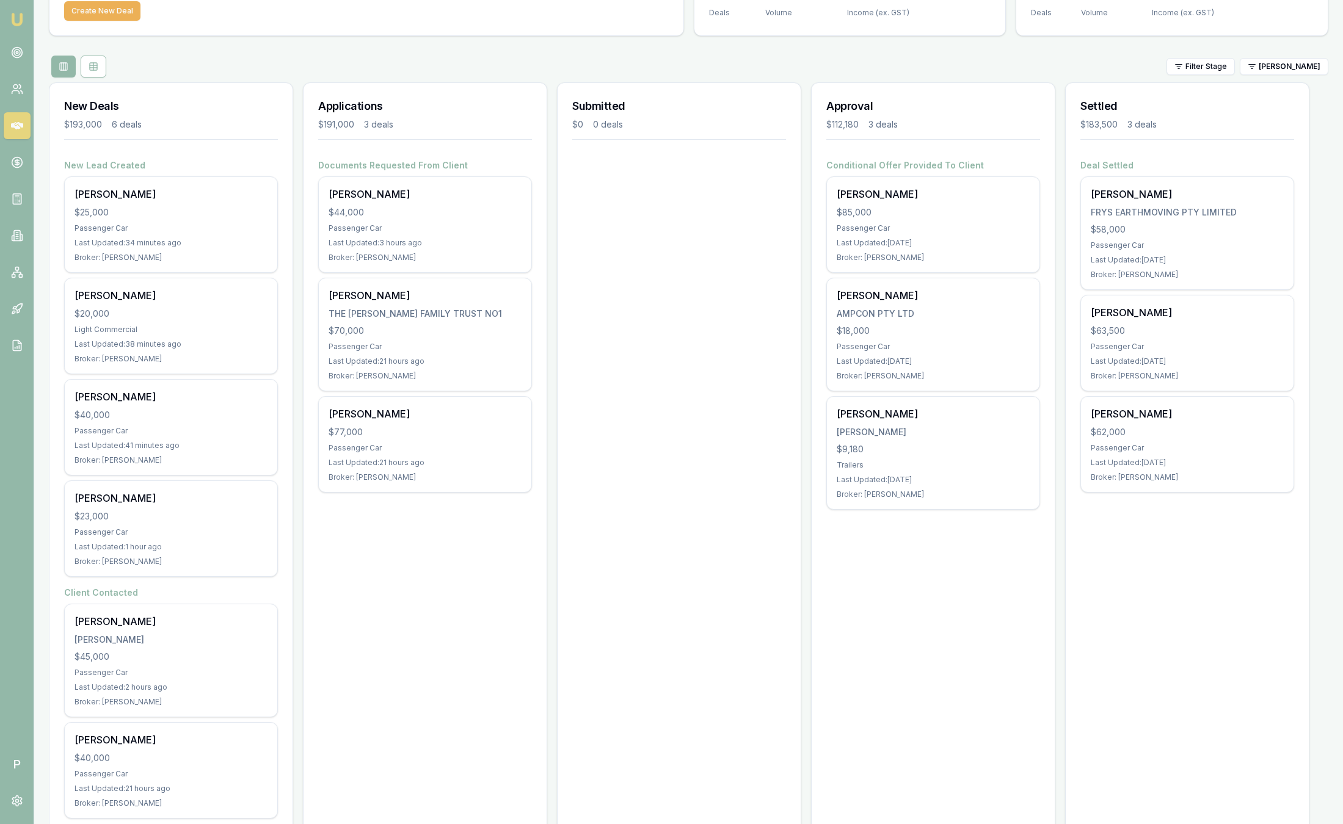
scroll to position [0, 0]
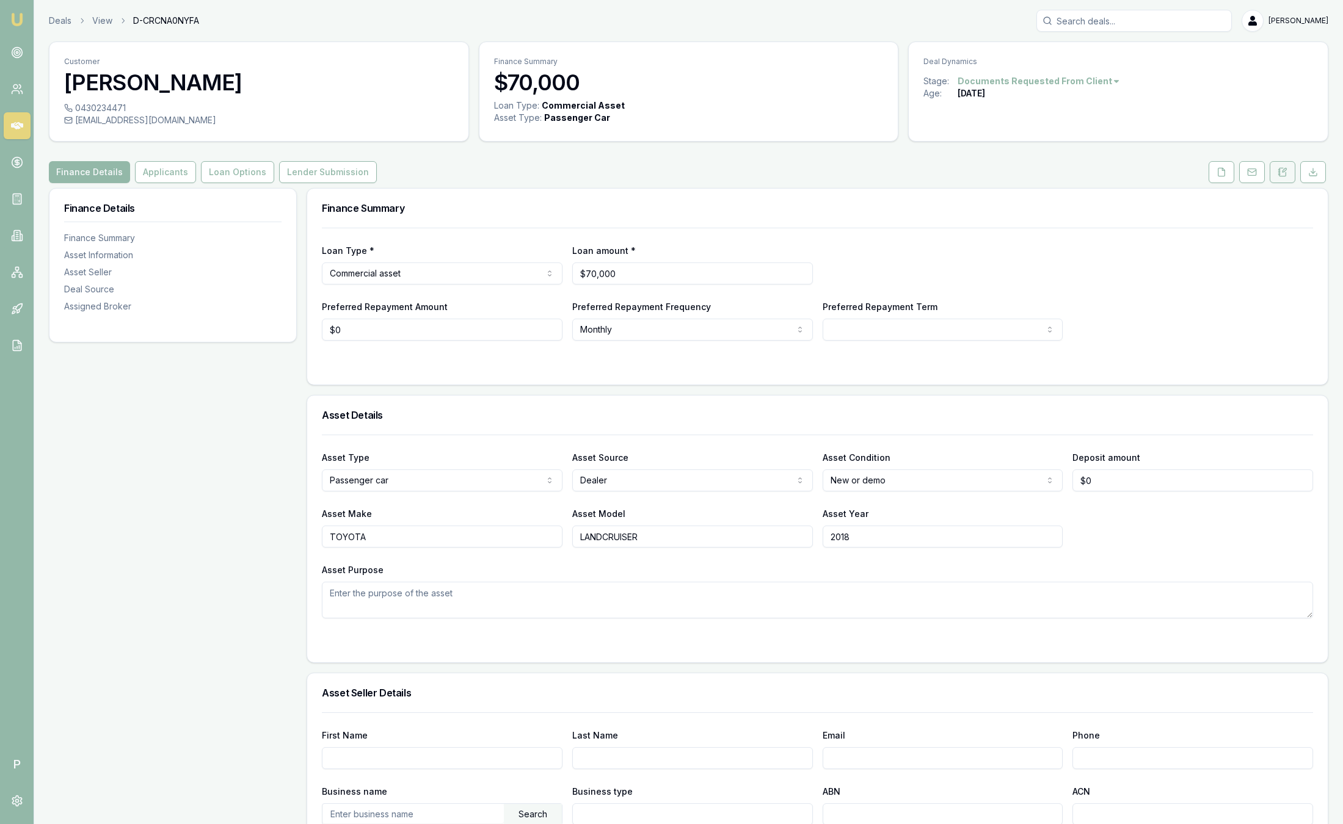
click at [1290, 173] on button at bounding box center [1283, 172] width 26 height 22
click at [240, 175] on button "Loan Options" at bounding box center [237, 172] width 73 height 22
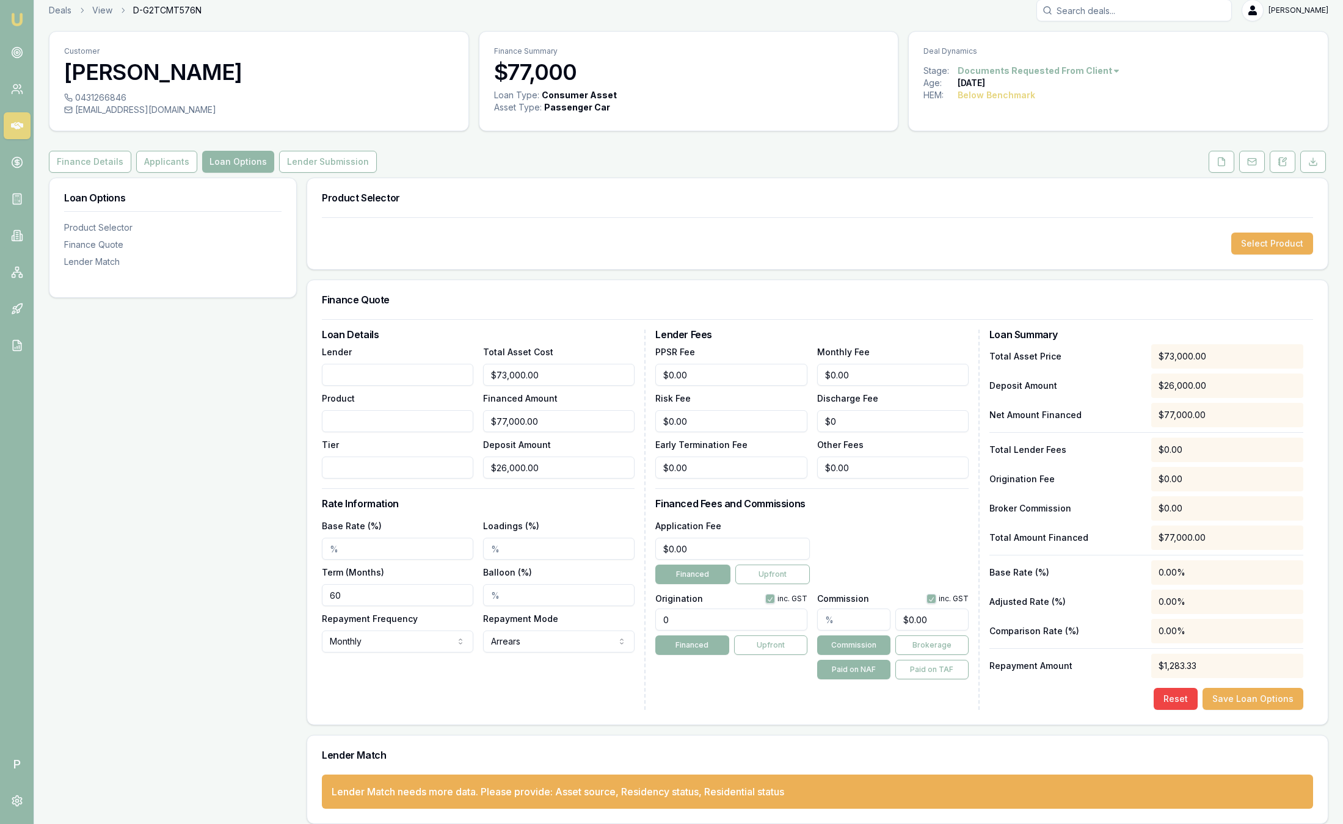
scroll to position [20, 0]
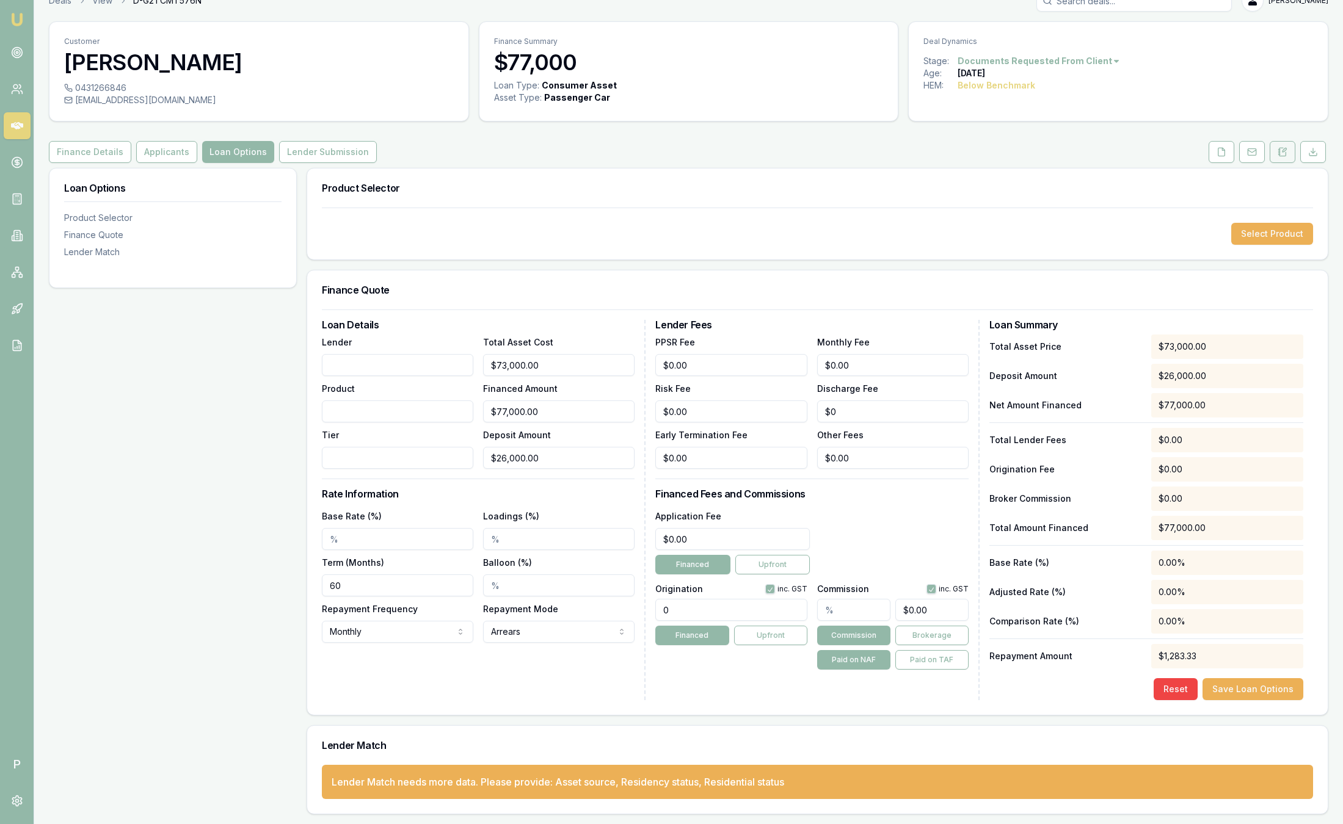
click at [1286, 152] on icon at bounding box center [1282, 152] width 10 height 10
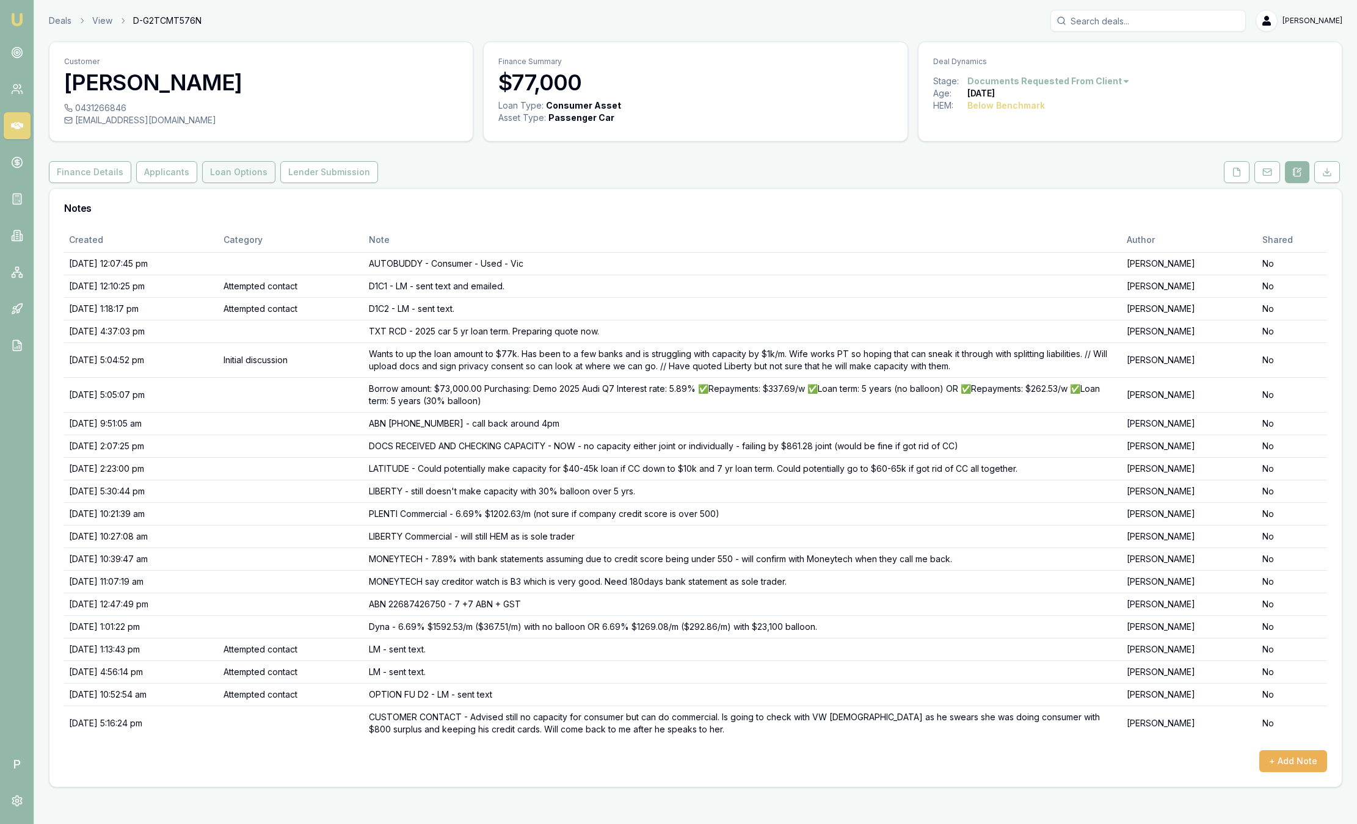
click at [230, 172] on button "Loan Options" at bounding box center [238, 172] width 73 height 22
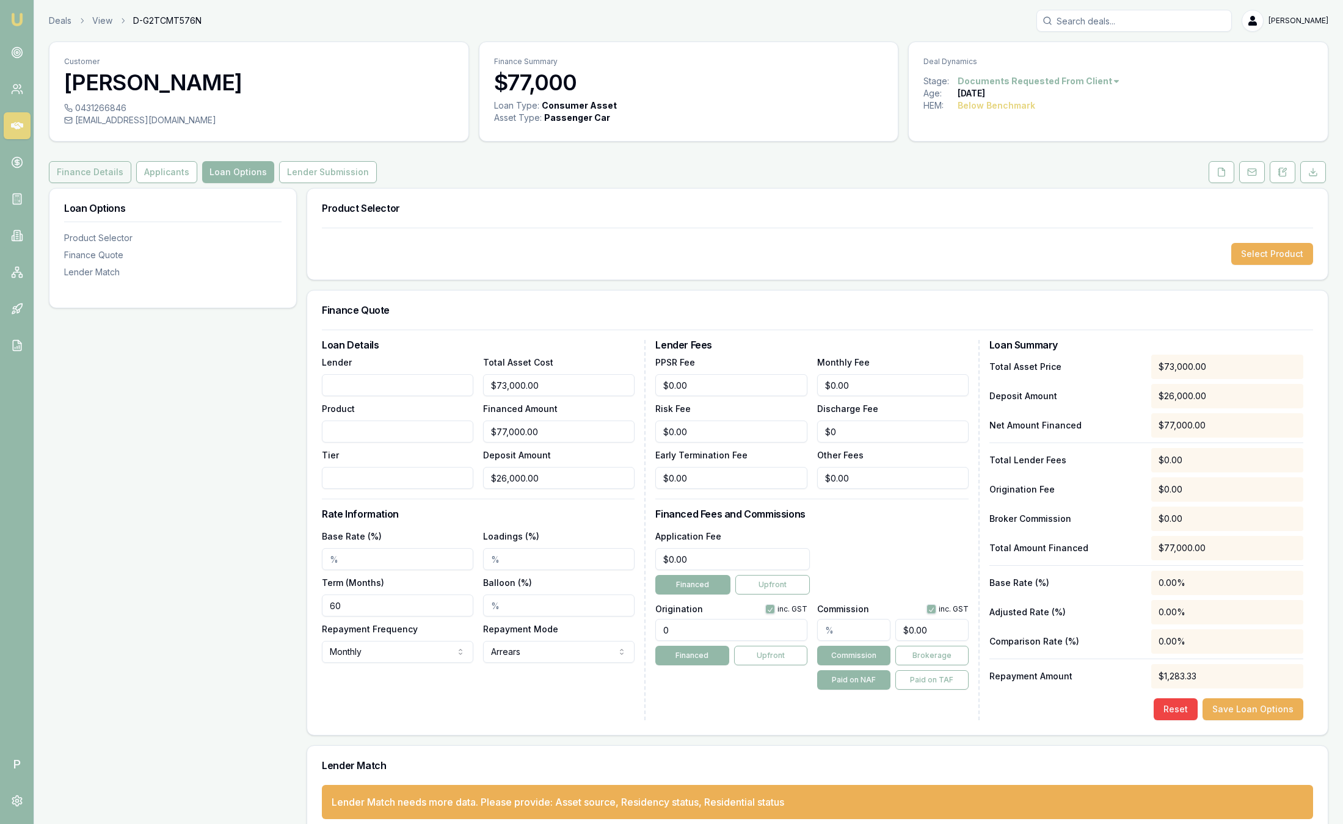
click at [108, 175] on button "Finance Details" at bounding box center [90, 172] width 82 height 22
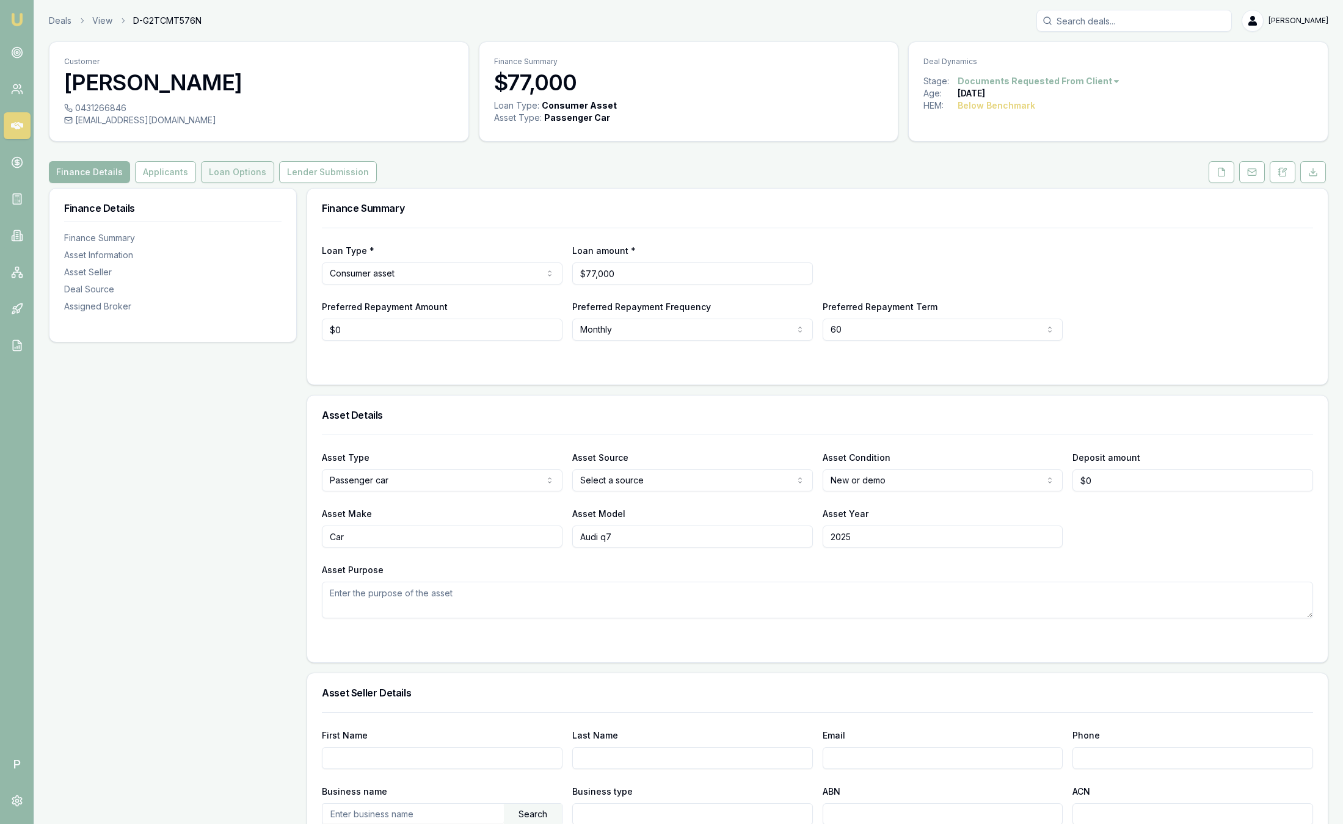
click at [220, 176] on button "Loan Options" at bounding box center [237, 172] width 73 height 22
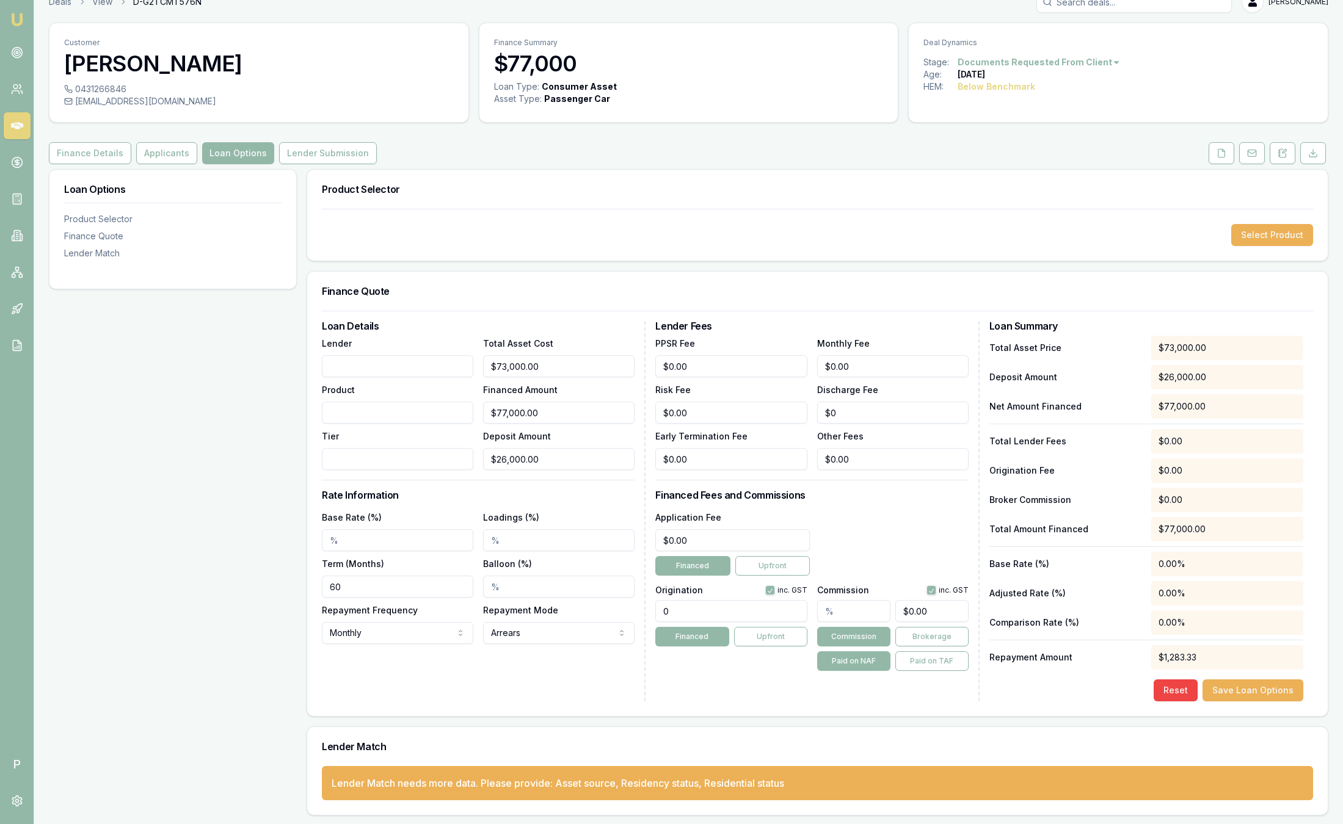
scroll to position [20, 0]
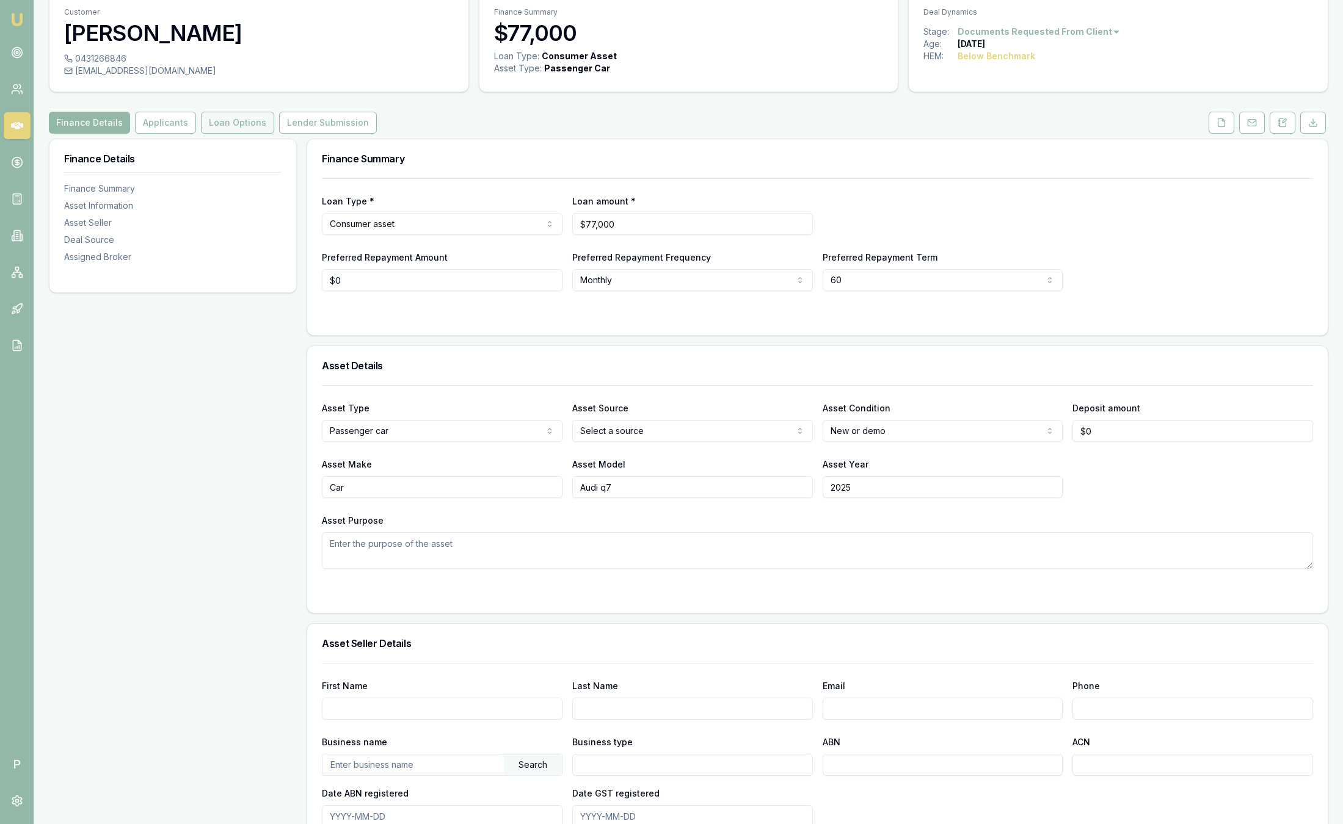
scroll to position [47, 0]
click at [142, 130] on button "Applicants" at bounding box center [165, 125] width 61 height 22
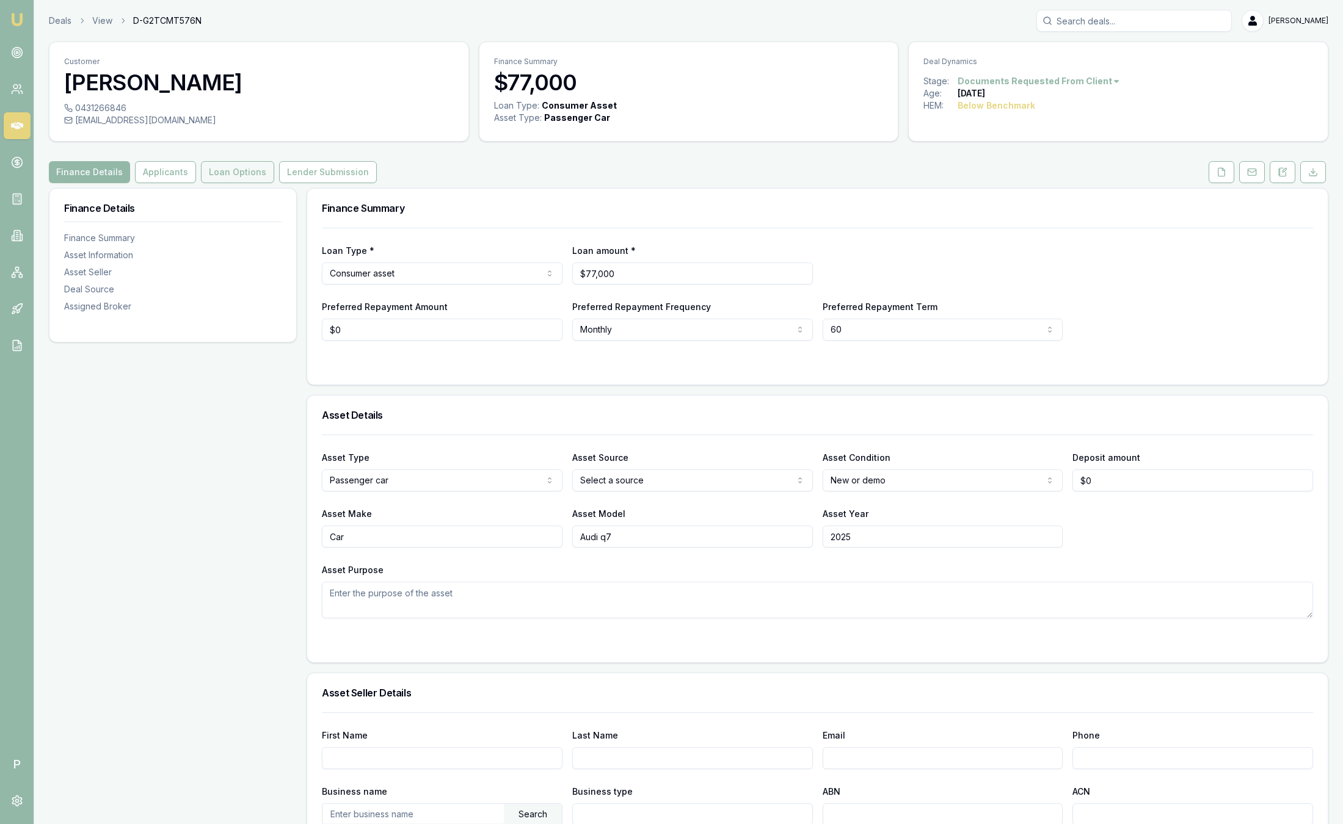
click at [234, 175] on button "Loan Options" at bounding box center [237, 172] width 73 height 22
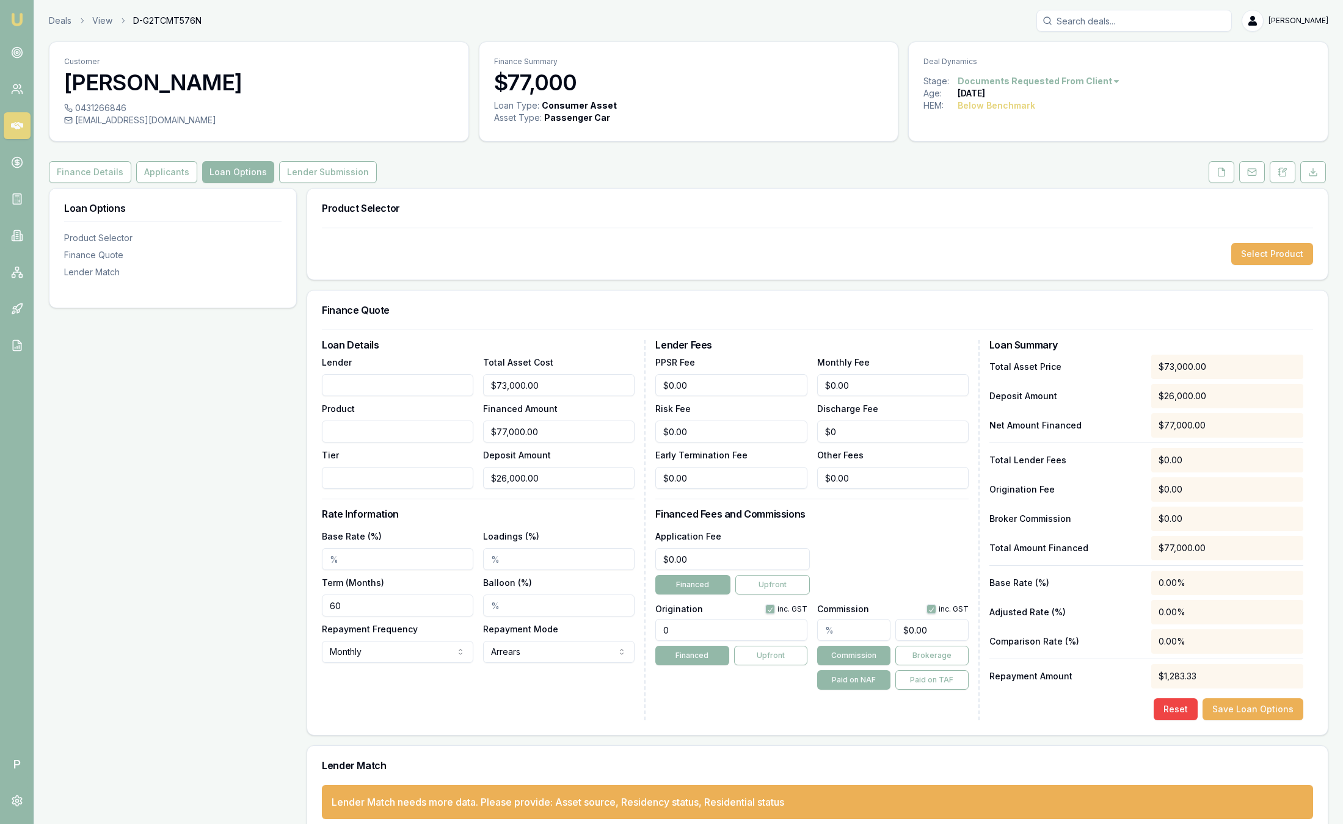
click at [168, 174] on button "Applicants" at bounding box center [166, 172] width 61 height 22
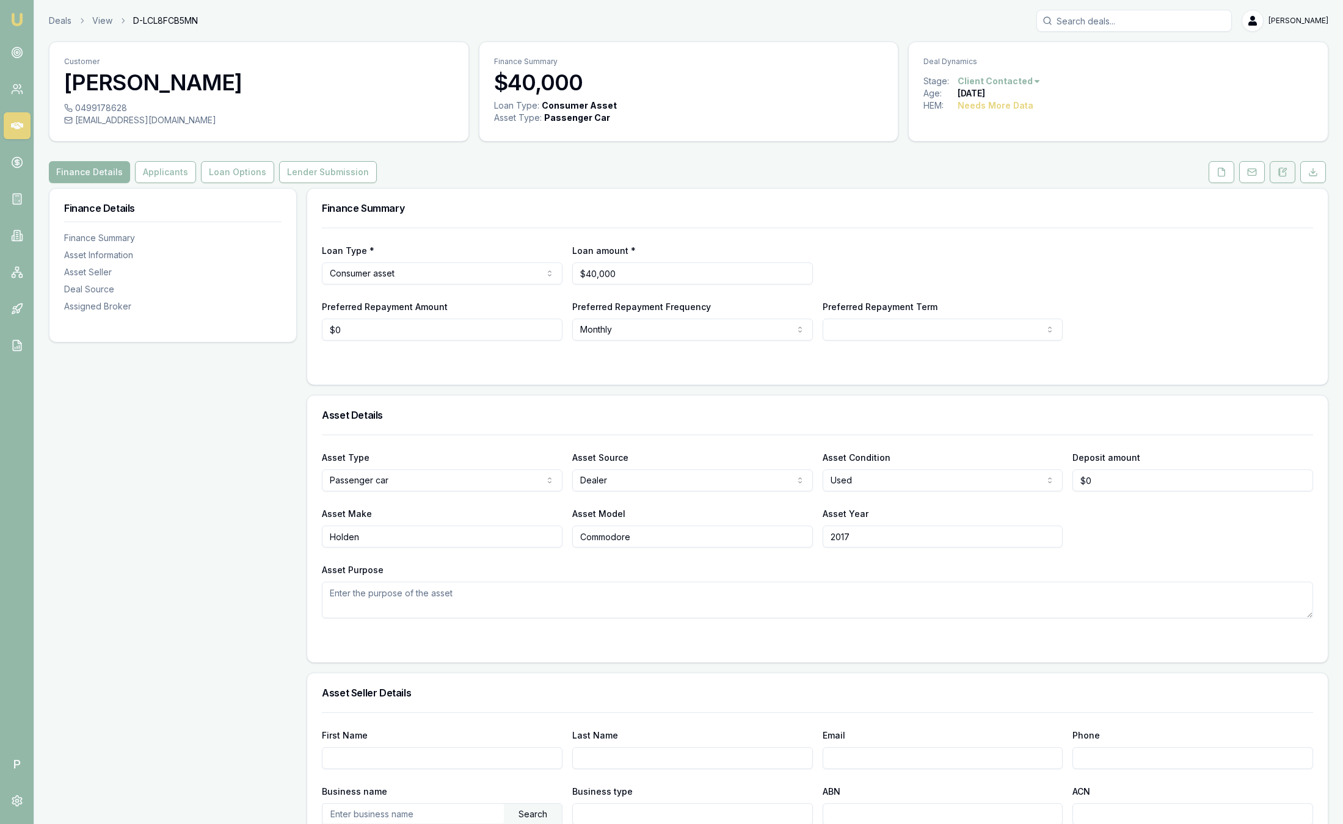
click at [1277, 180] on button at bounding box center [1283, 172] width 26 height 22
click at [1223, 181] on button at bounding box center [1221, 172] width 26 height 22
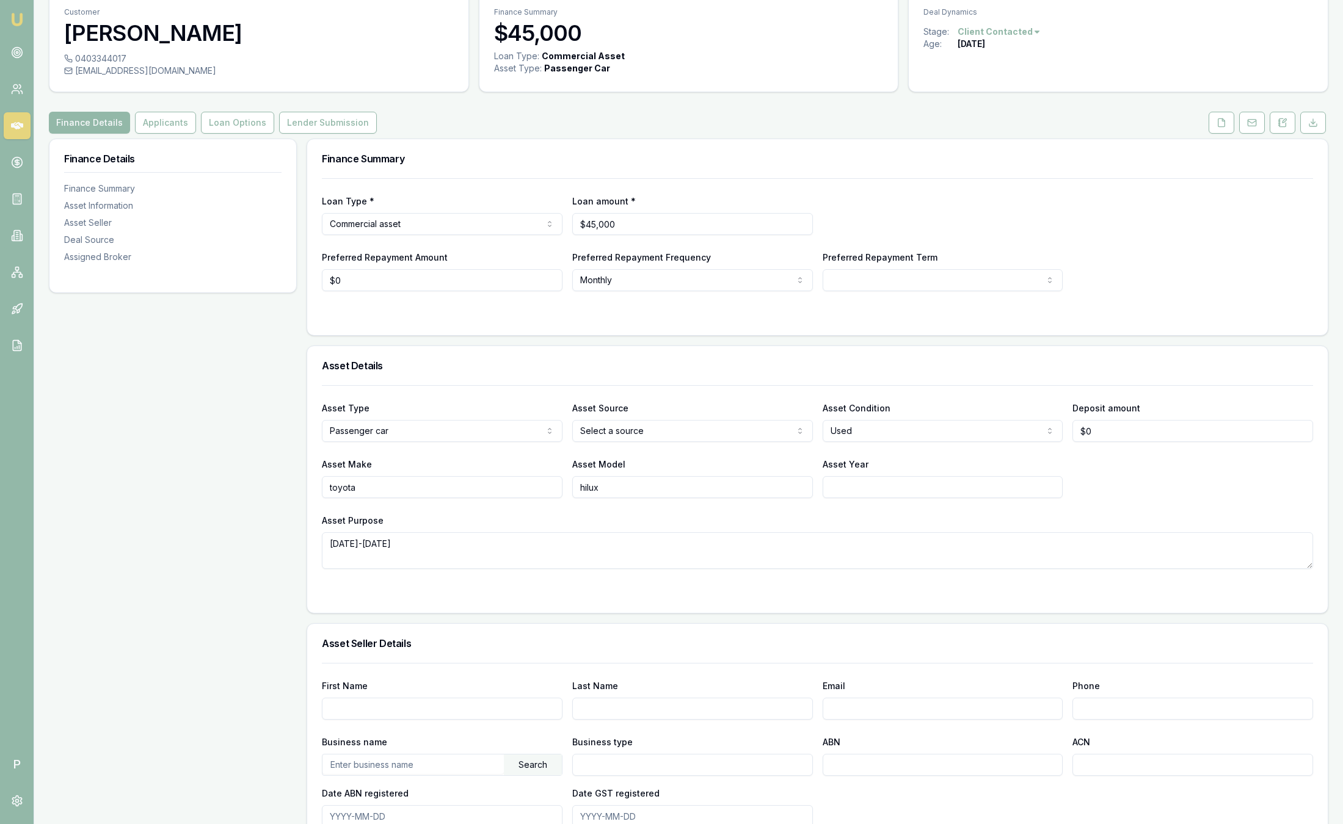
scroll to position [92, 0]
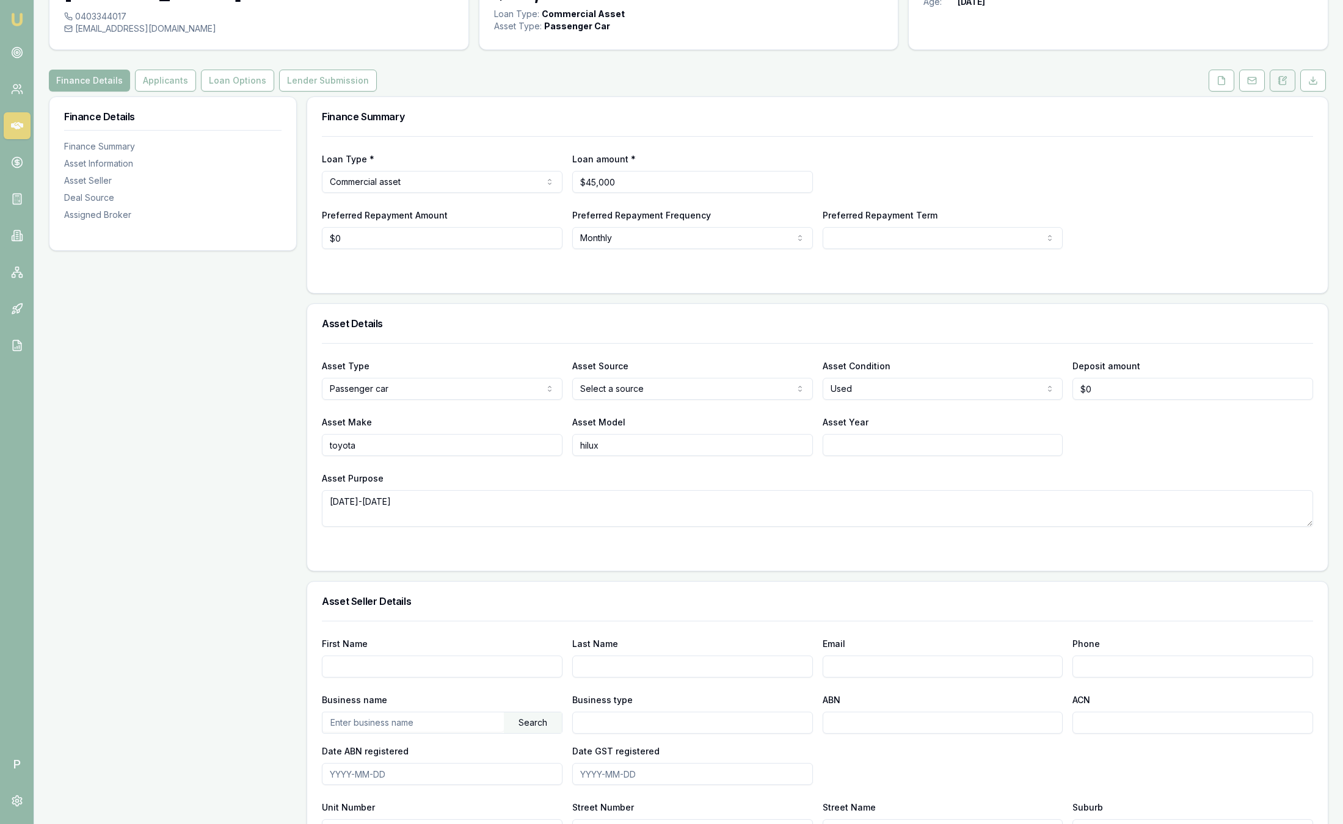
click at [1282, 84] on icon at bounding box center [1282, 80] width 7 height 8
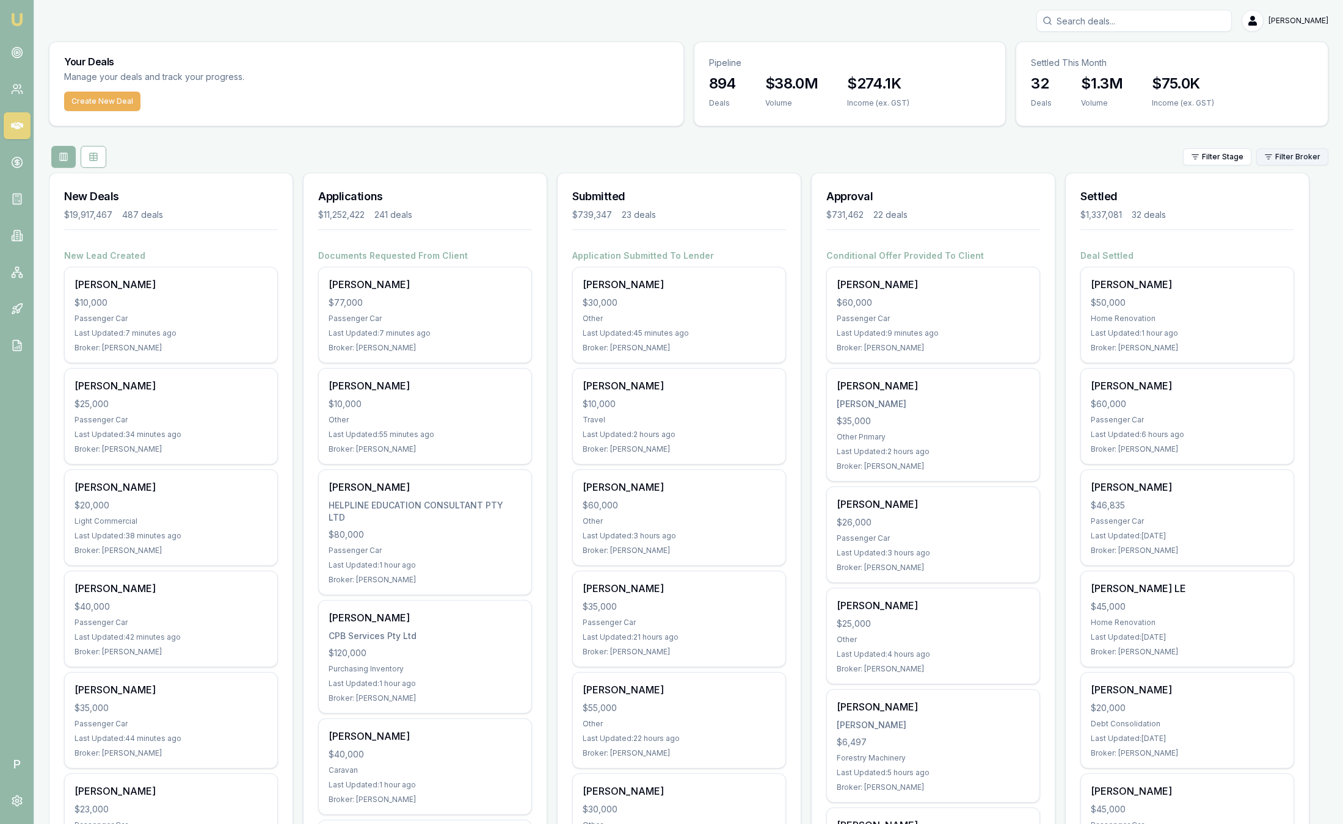
click at [1279, 160] on html "Emu Broker P [PERSON_NAME] Toggle Menu Your Deals Manage your deals and track y…" at bounding box center [671, 412] width 1343 height 824
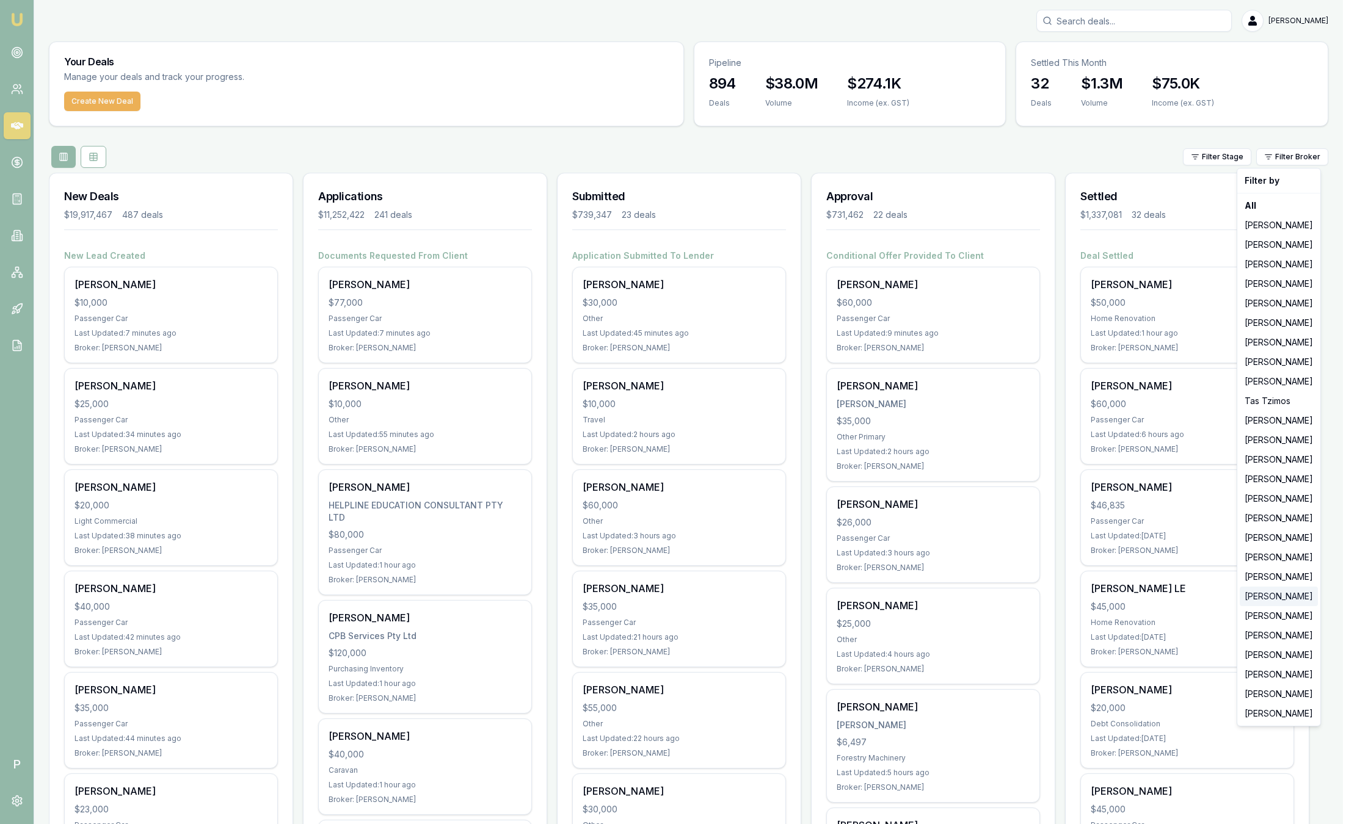
click at [1287, 594] on div "Robyn Adams" at bounding box center [1279, 597] width 78 height 20
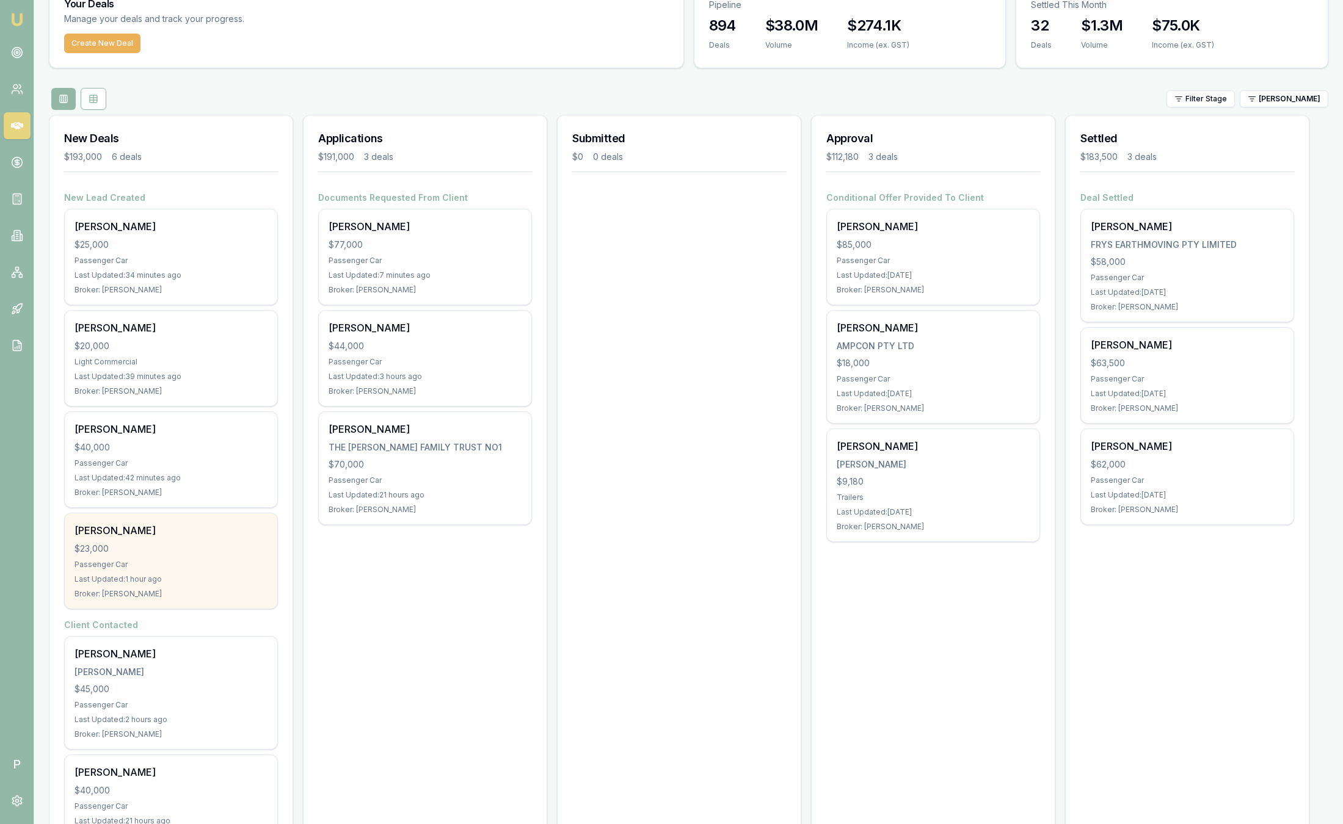
scroll to position [92, 0]
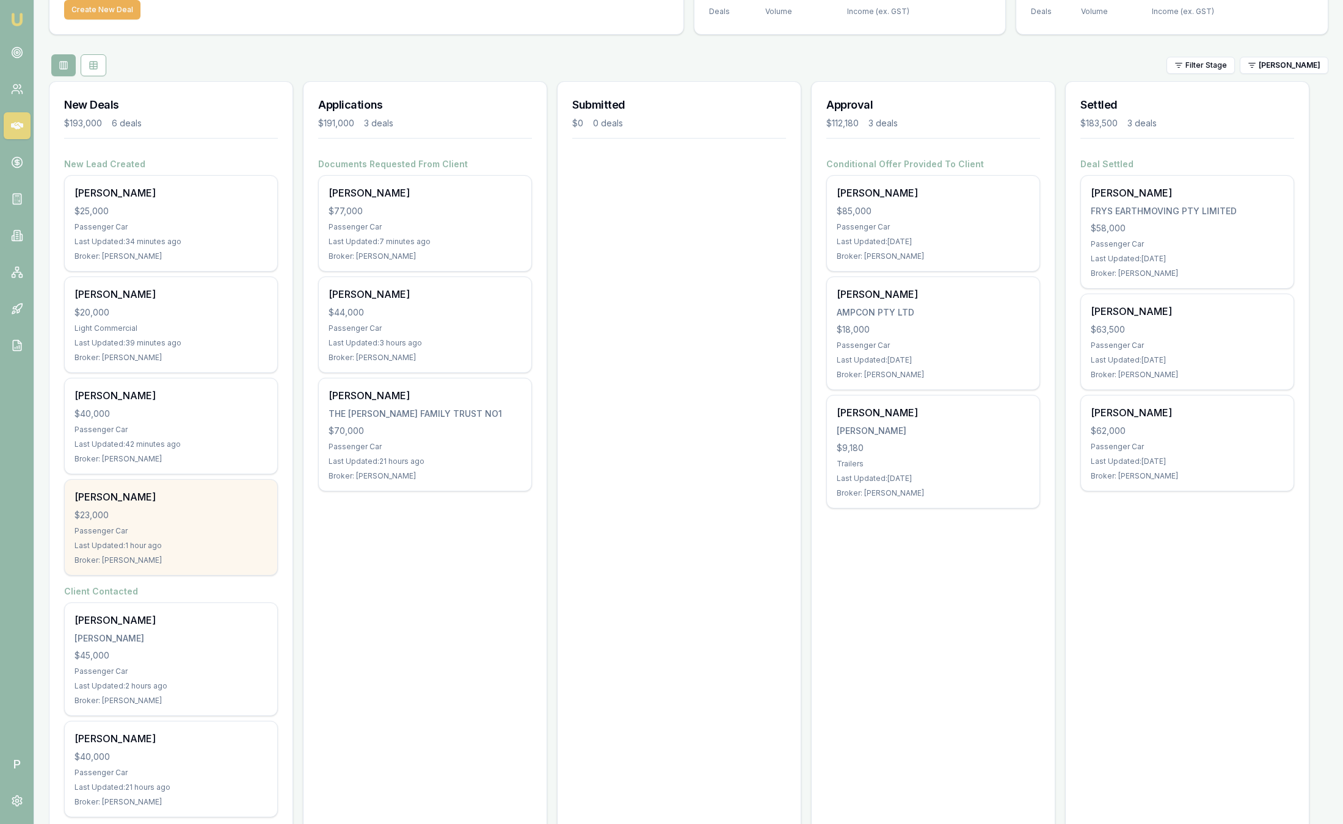
click at [184, 503] on div "[PERSON_NAME]" at bounding box center [170, 497] width 193 height 15
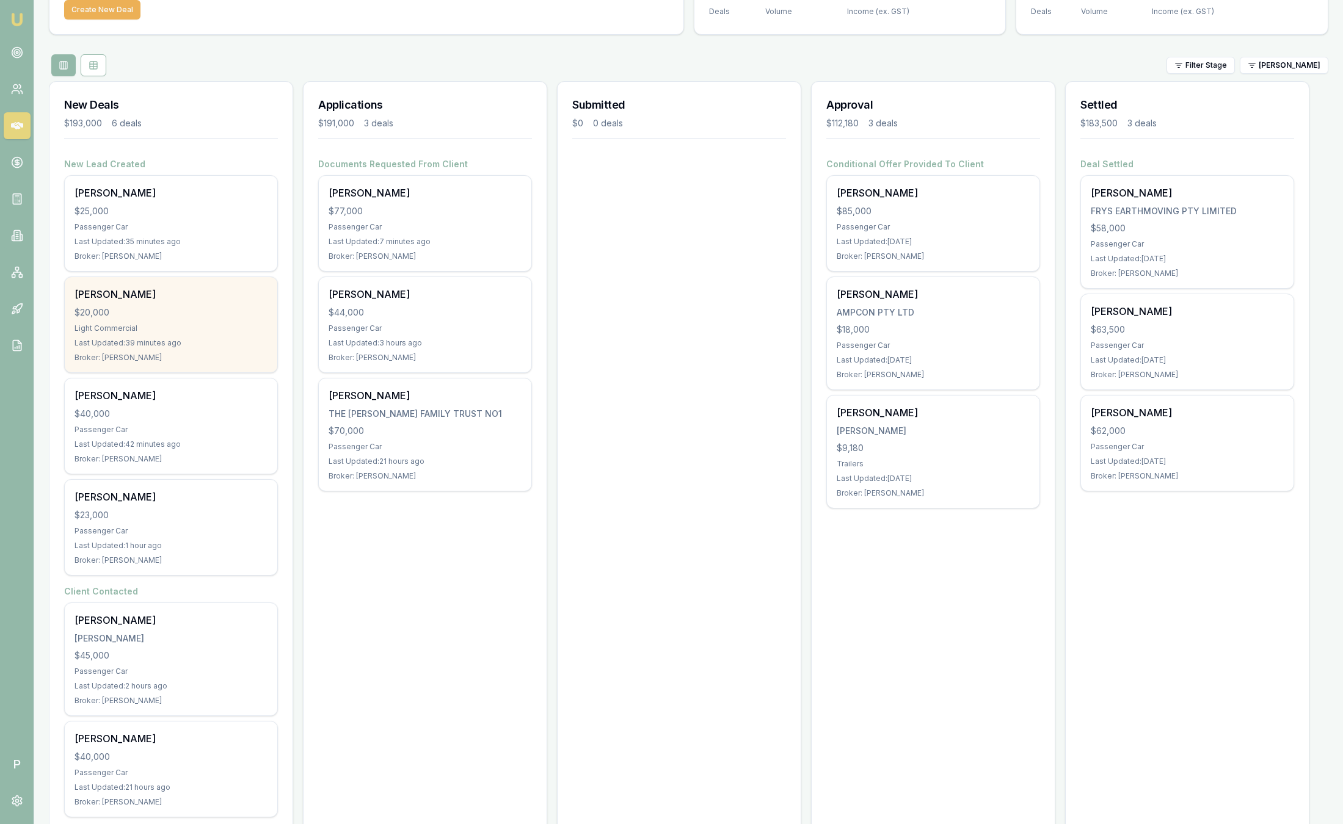
click at [126, 304] on div "Kamal Prajapati $20,000 Light Commercial Last Updated: 39 minutes ago Broker: R…" at bounding box center [171, 324] width 213 height 95
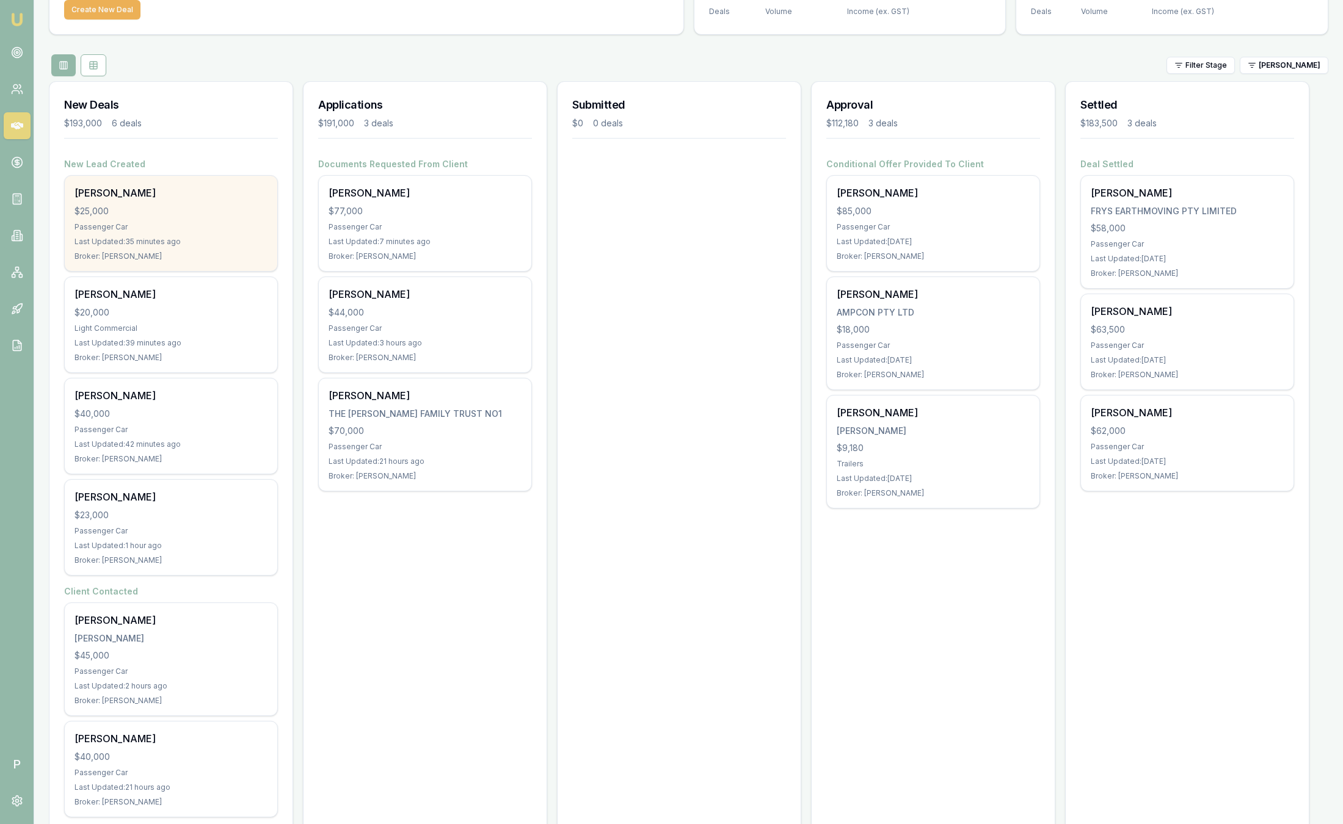
click at [222, 208] on div "$25,000" at bounding box center [170, 211] width 193 height 12
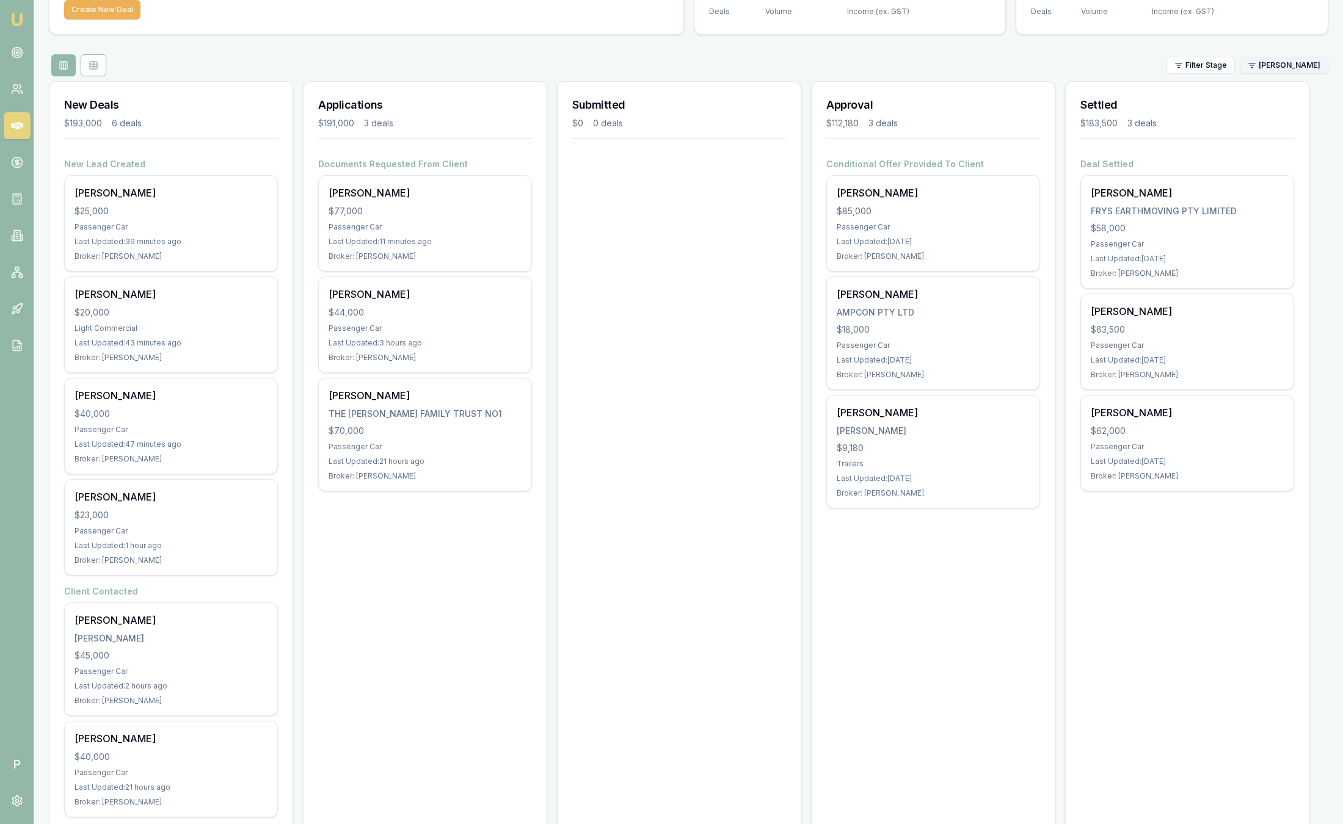
click at [1304, 59] on html "Emu Broker P Sam Crouch Toggle Menu Your Deals Manage your deals and track your…" at bounding box center [671, 320] width 1343 height 824
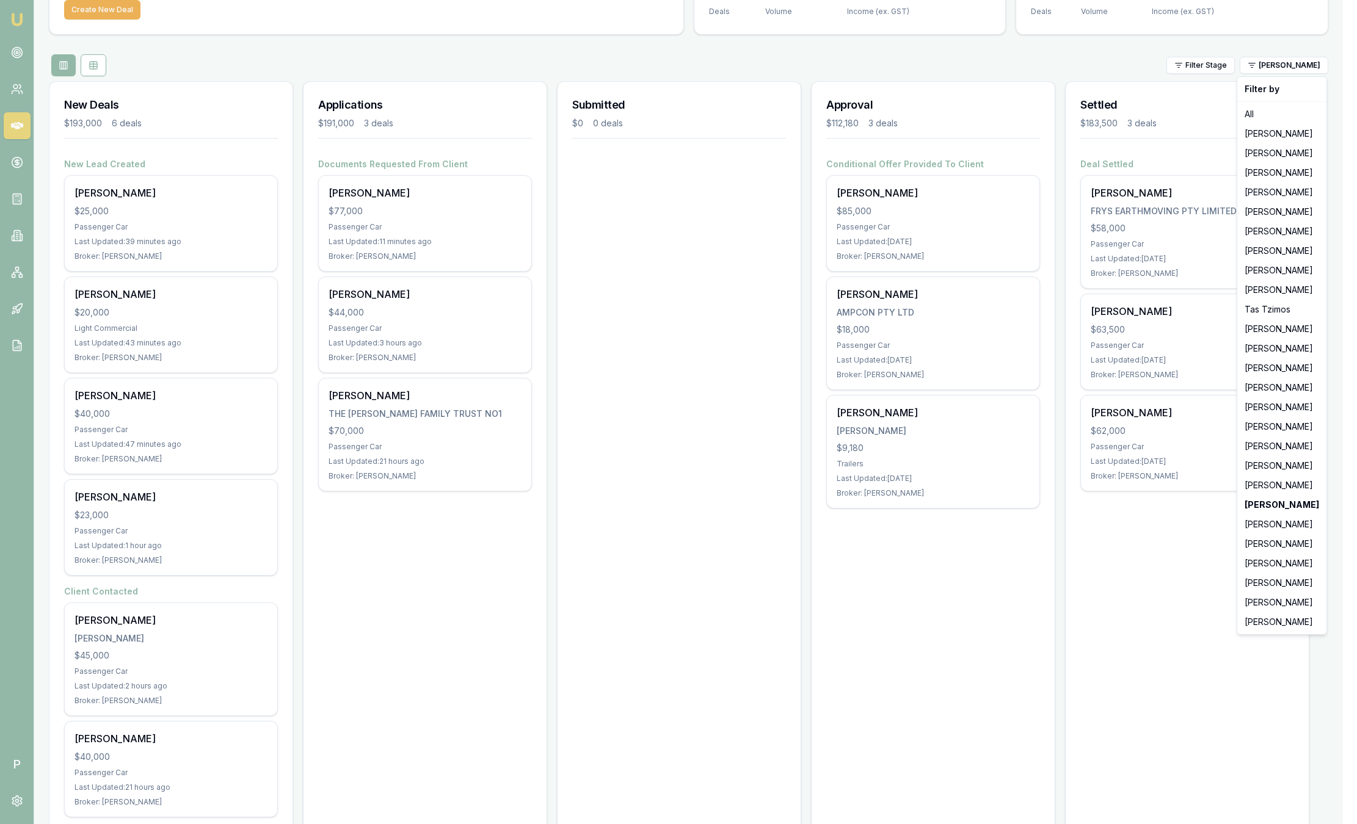
click at [1191, 579] on html "Emu Broker P Sam Crouch Toggle Menu Your Deals Manage your deals and track your…" at bounding box center [678, 320] width 1357 height 824
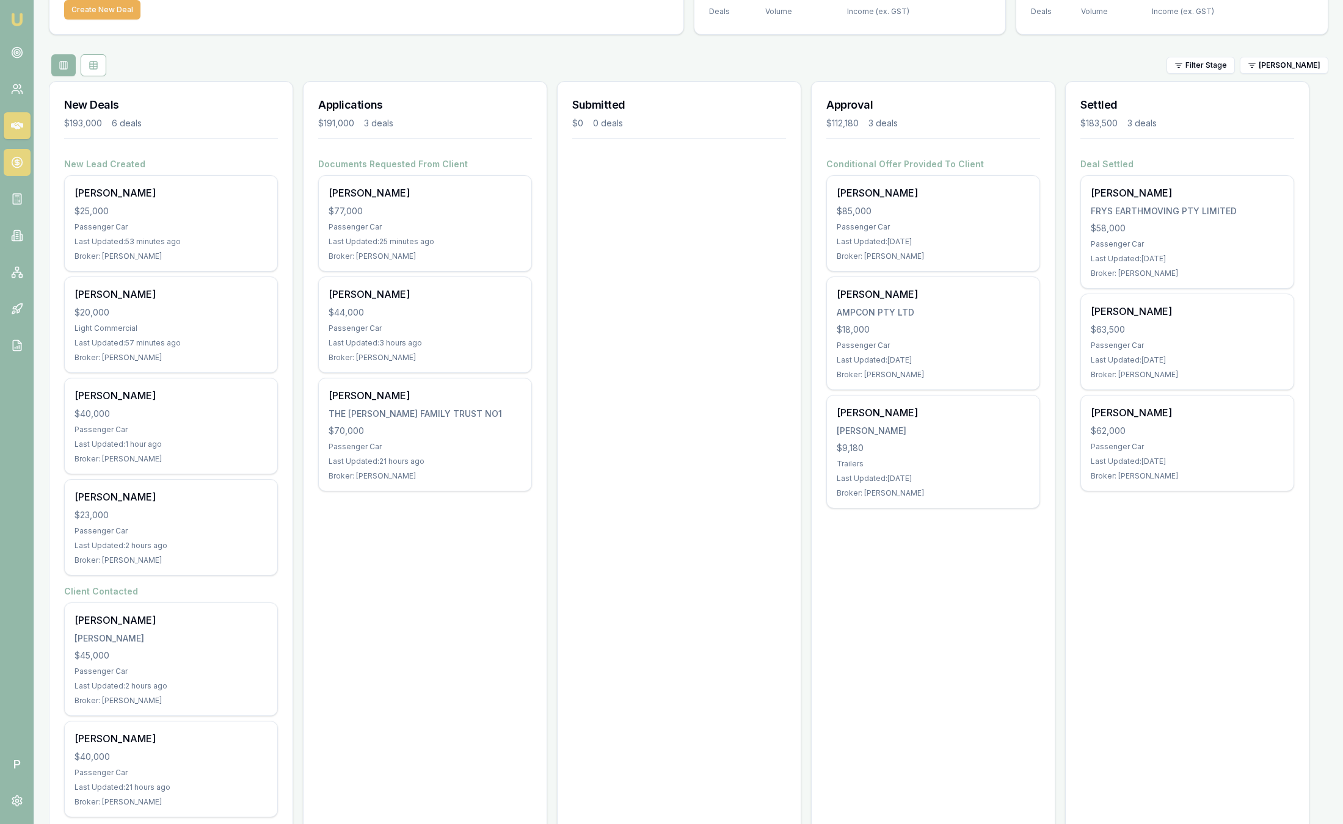
click at [15, 161] on icon at bounding box center [17, 163] width 4 height 4
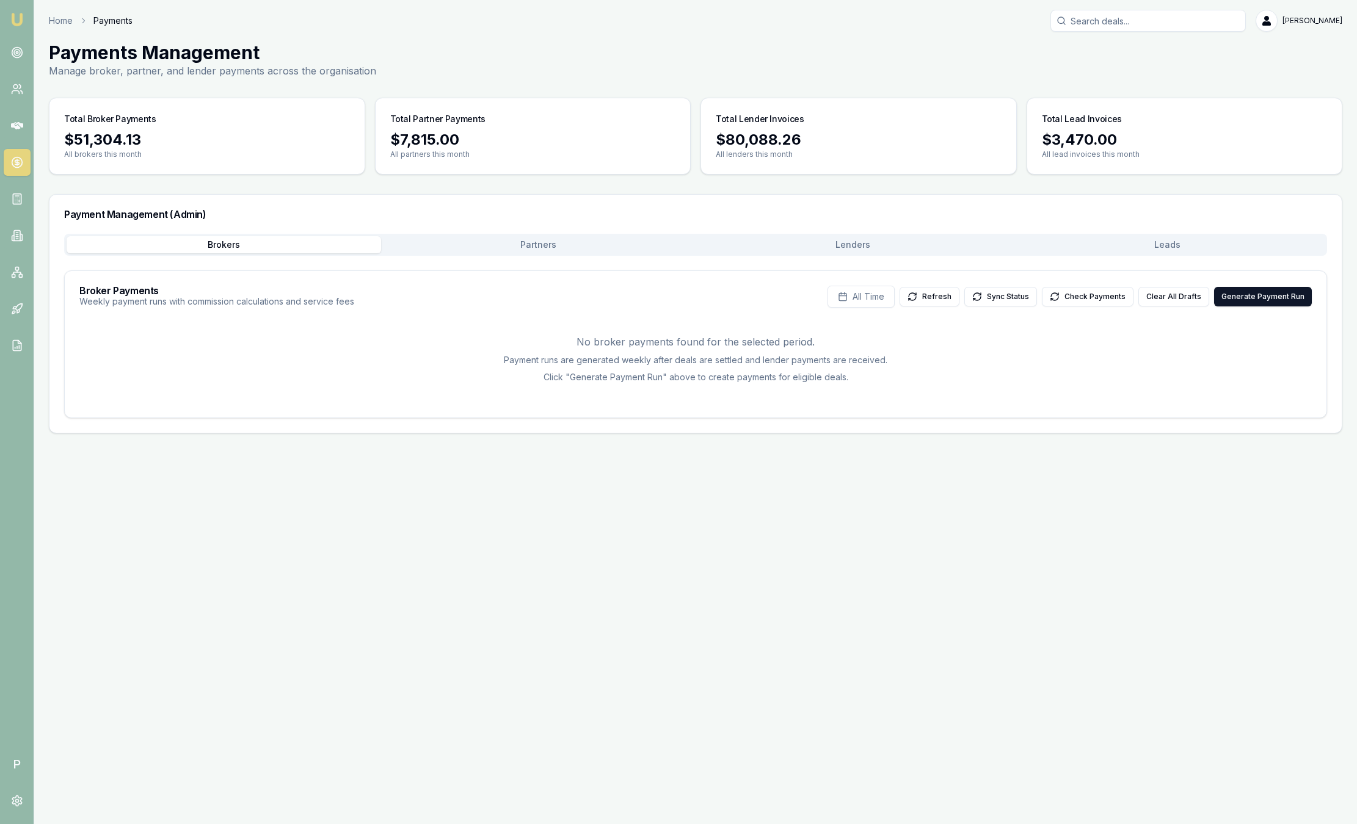
click at [1190, 245] on button "Leads" at bounding box center [1167, 244] width 314 height 17
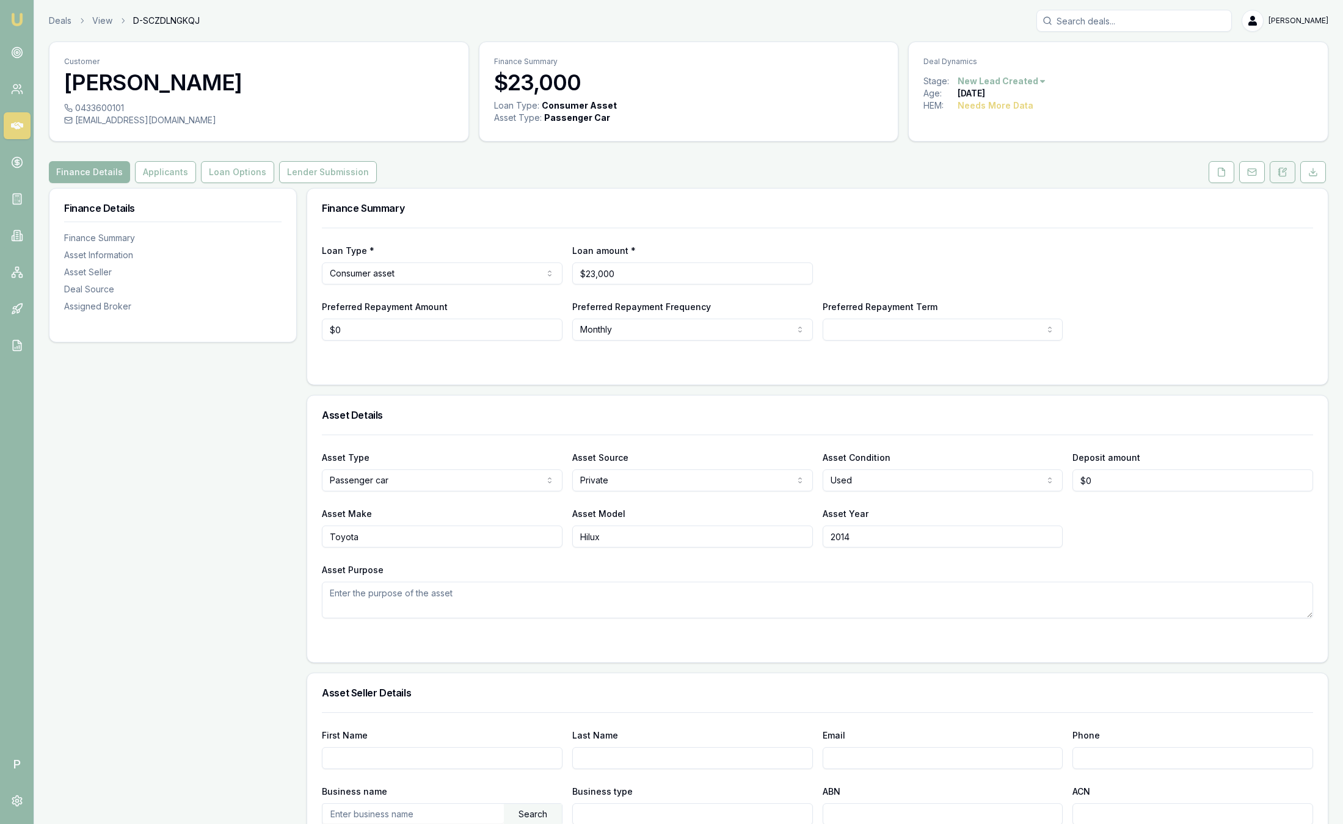
click at [1283, 176] on icon at bounding box center [1282, 172] width 7 height 8
click at [1284, 175] on icon at bounding box center [1282, 172] width 10 height 10
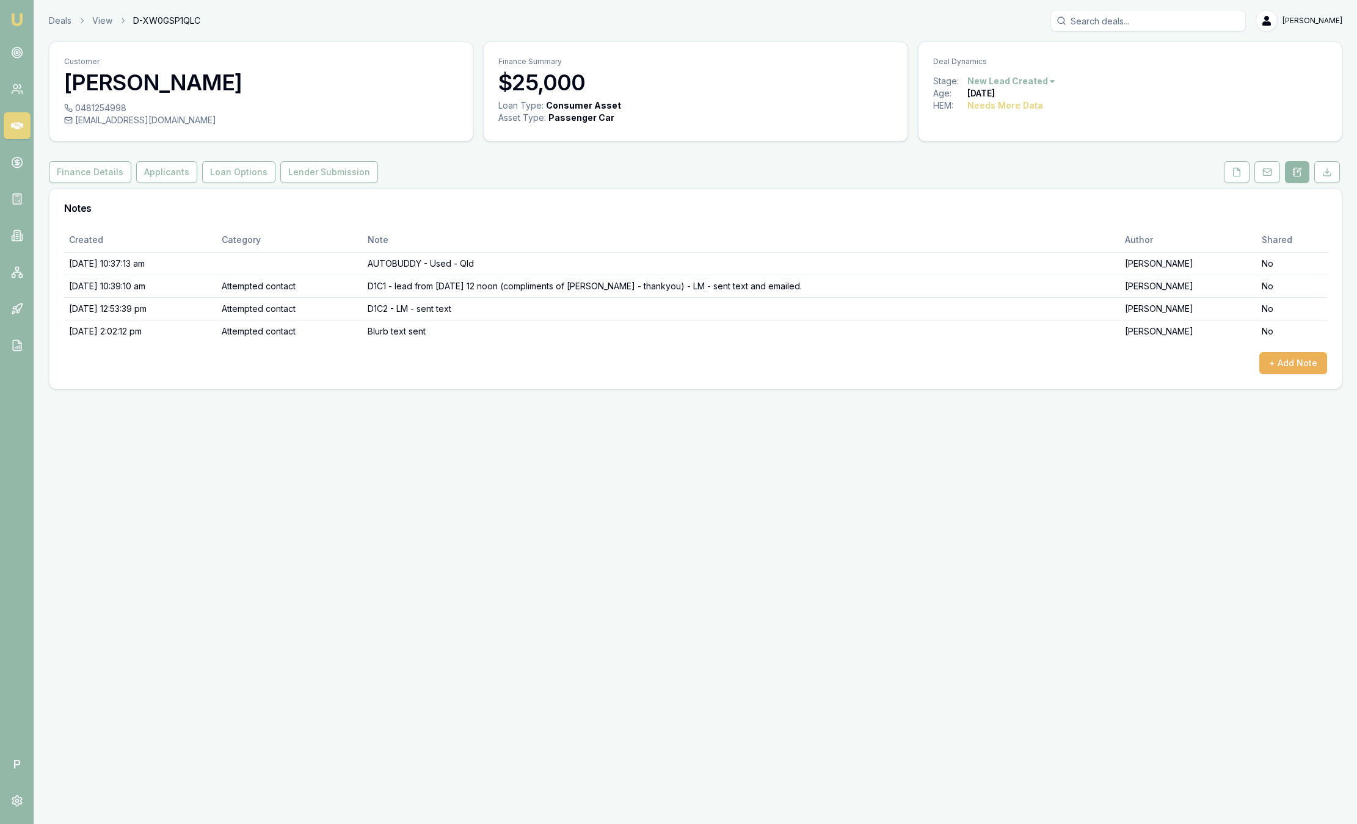
click at [19, 22] on img at bounding box center [17, 19] width 15 height 15
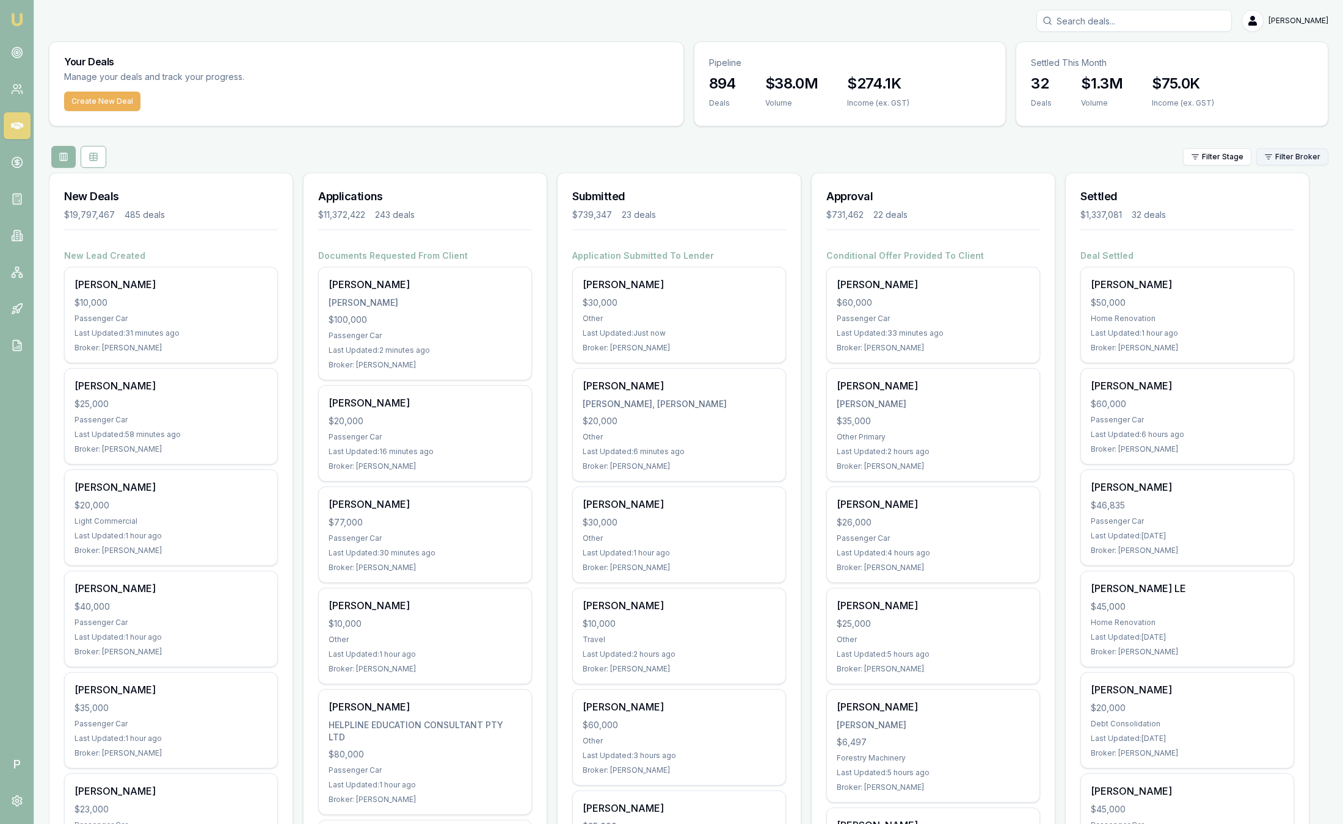
click at [1281, 158] on html "Emu Broker P [PERSON_NAME] Toggle Menu Your Deals Manage your deals and track y…" at bounding box center [671, 412] width 1343 height 824
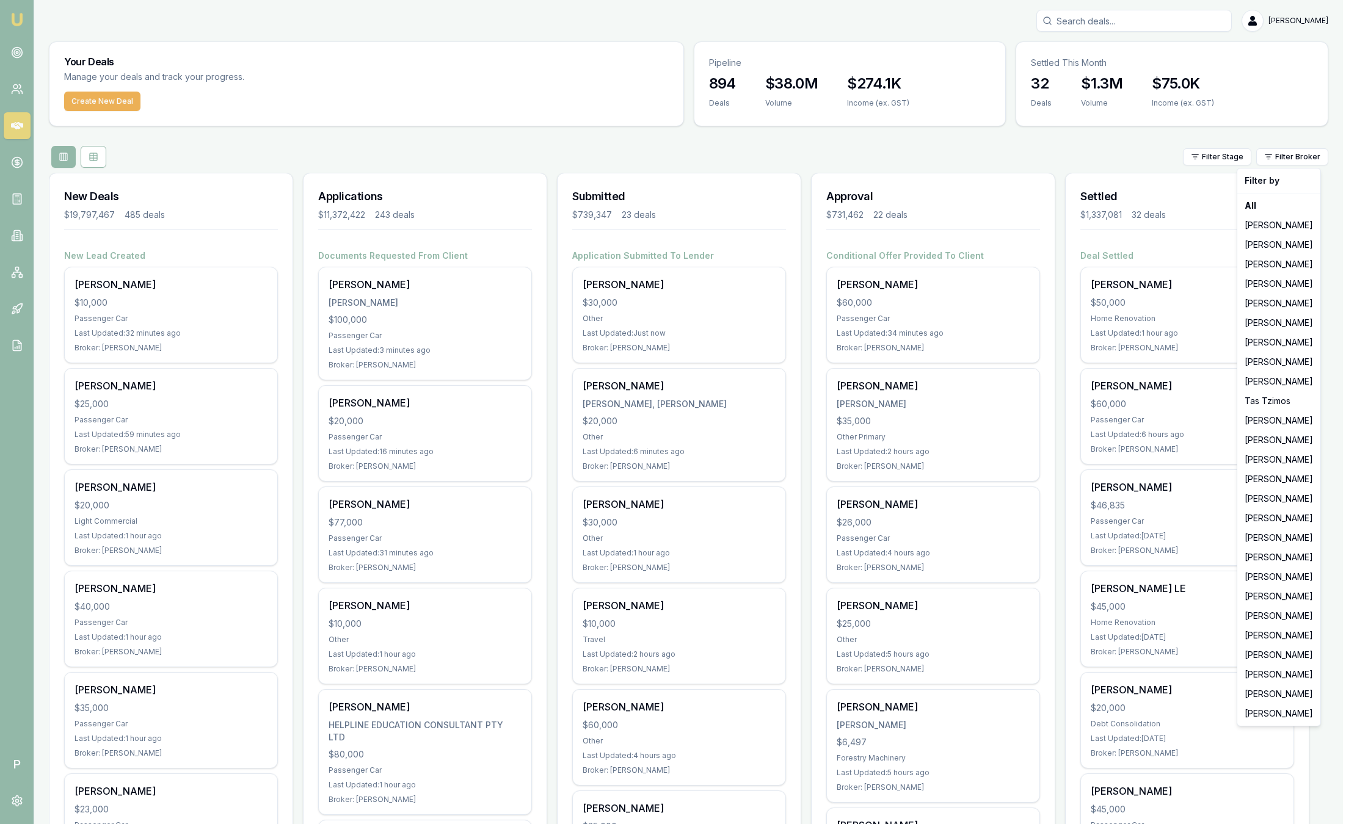
click at [733, 150] on html "Emu Broker P Sam Crouch Toggle Menu Your Deals Manage your deals and track your…" at bounding box center [678, 412] width 1357 height 824
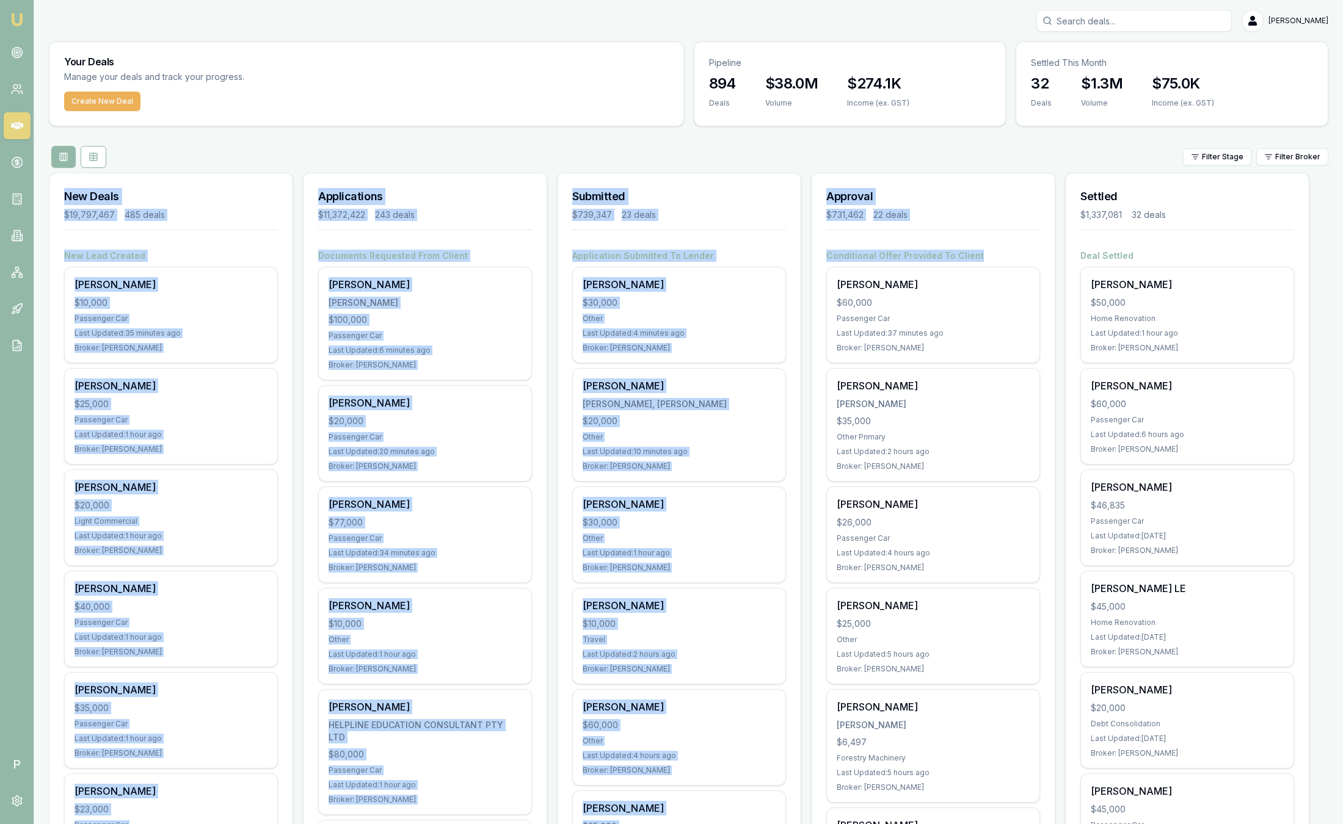
drag, startPoint x: 998, startPoint y: 256, endPoint x: 66, endPoint y: 198, distance: 933.6
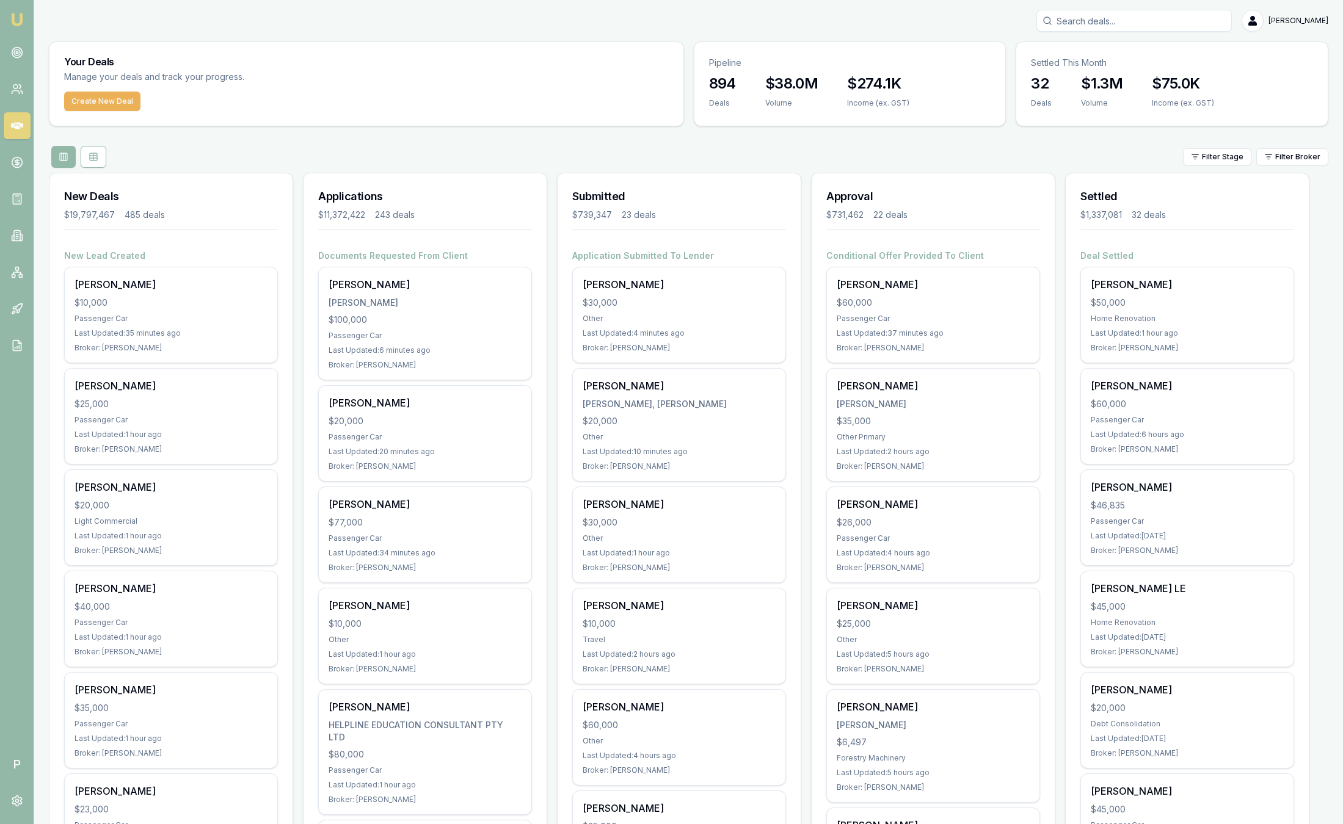
click at [780, 150] on div "Filter Stage Filter Broker" at bounding box center [688, 157] width 1279 height 22
click at [1013, 155] on div "Filter Stage Filter Broker" at bounding box center [688, 157] width 1279 height 22
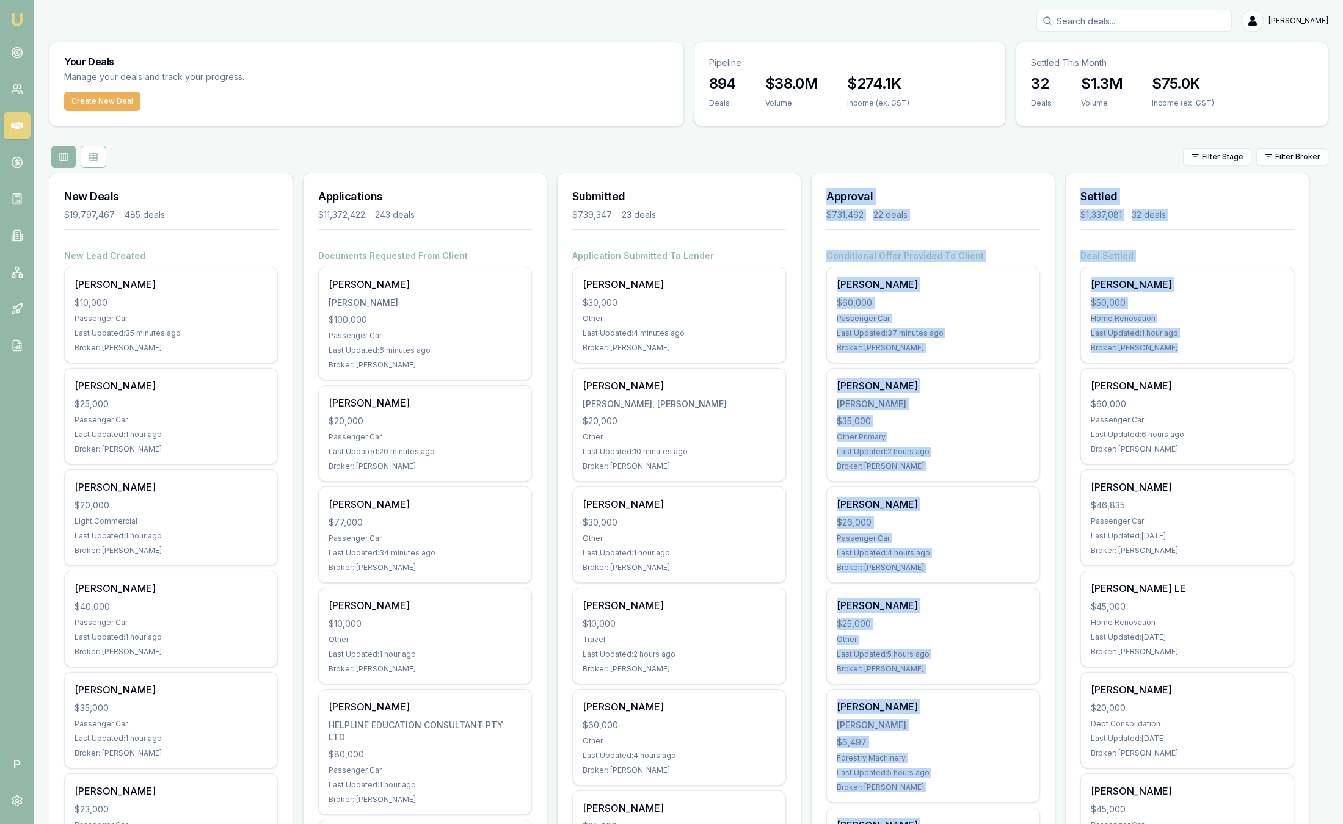
drag, startPoint x: 1201, startPoint y: 351, endPoint x: 808, endPoint y: 192, distance: 423.3
drag, startPoint x: 808, startPoint y: 192, endPoint x: 998, endPoint y: 145, distance: 195.6
